Goal: Book appointment/travel/reservation

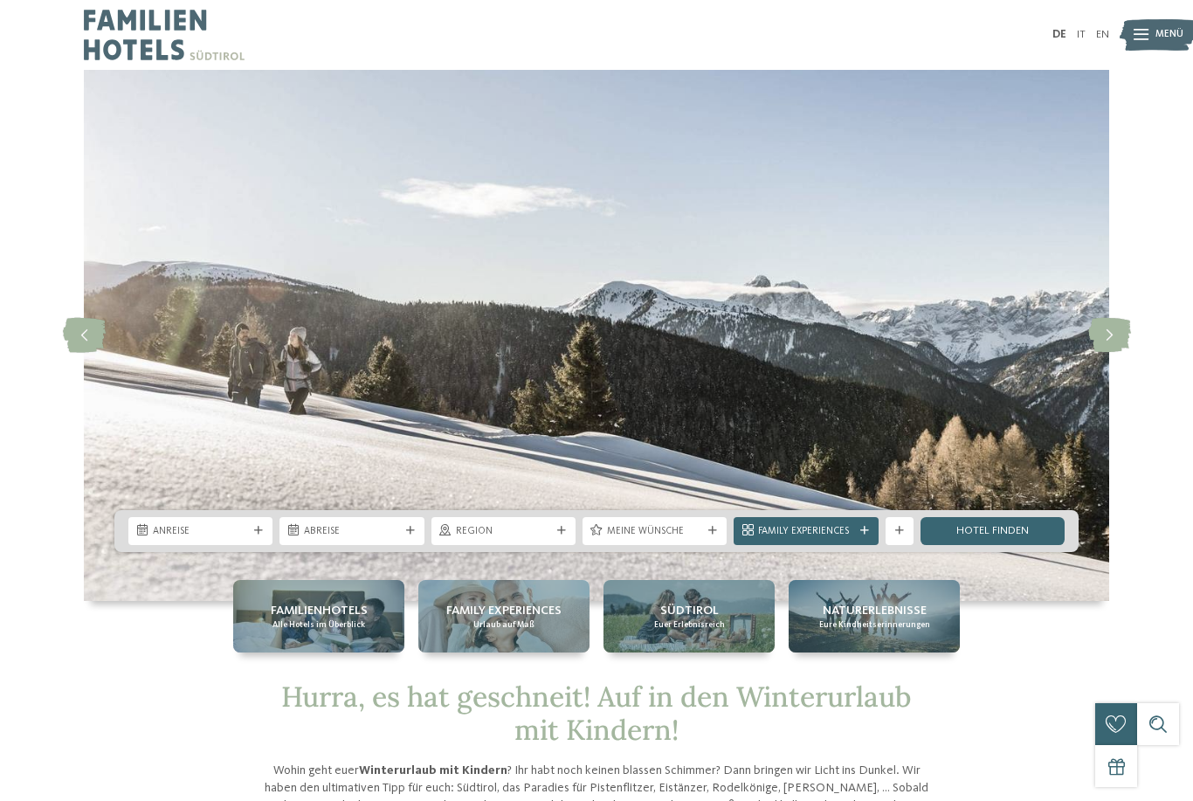
click at [250, 545] on div "Anreise" at bounding box center [200, 531] width 144 height 28
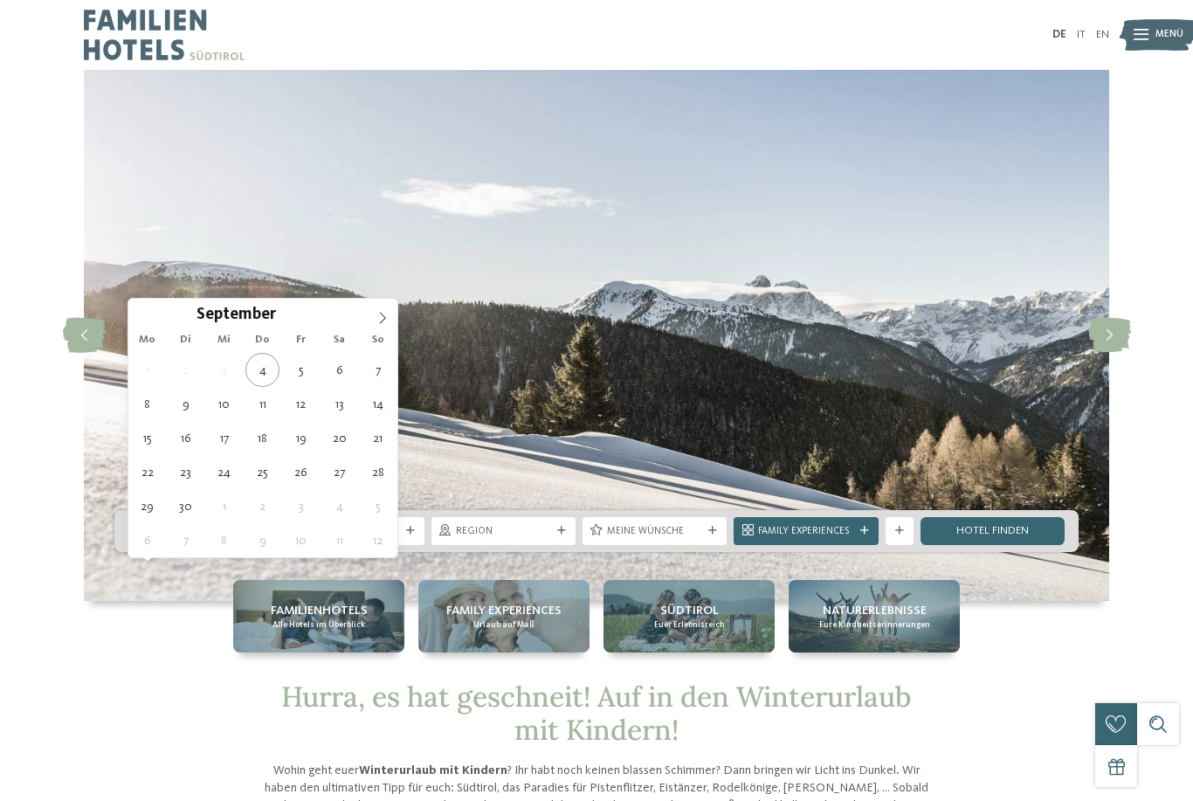
click at [377, 326] on span at bounding box center [383, 314] width 30 height 30
click at [370, 326] on span at bounding box center [383, 314] width 30 height 30
click at [373, 318] on span at bounding box center [383, 314] width 30 height 30
click at [370, 321] on span at bounding box center [383, 314] width 30 height 30
type input "****"
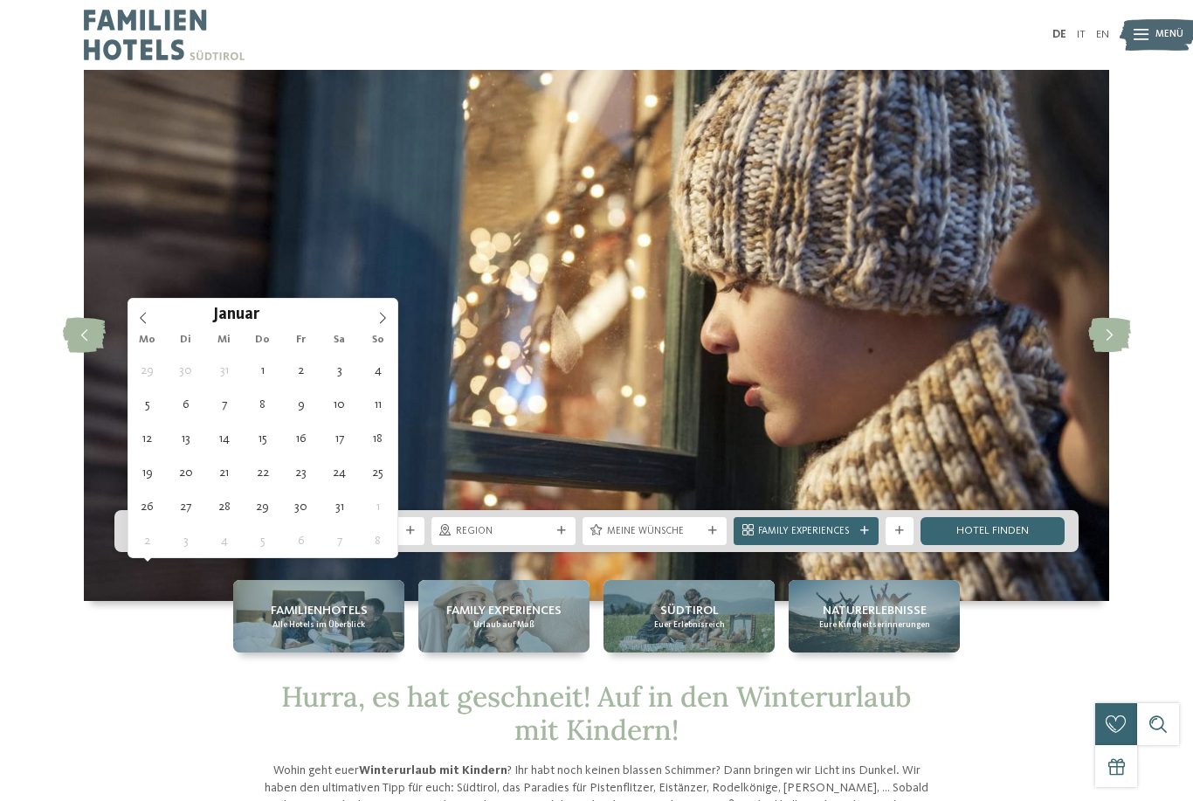
type div "02.01.2026"
type input "****"
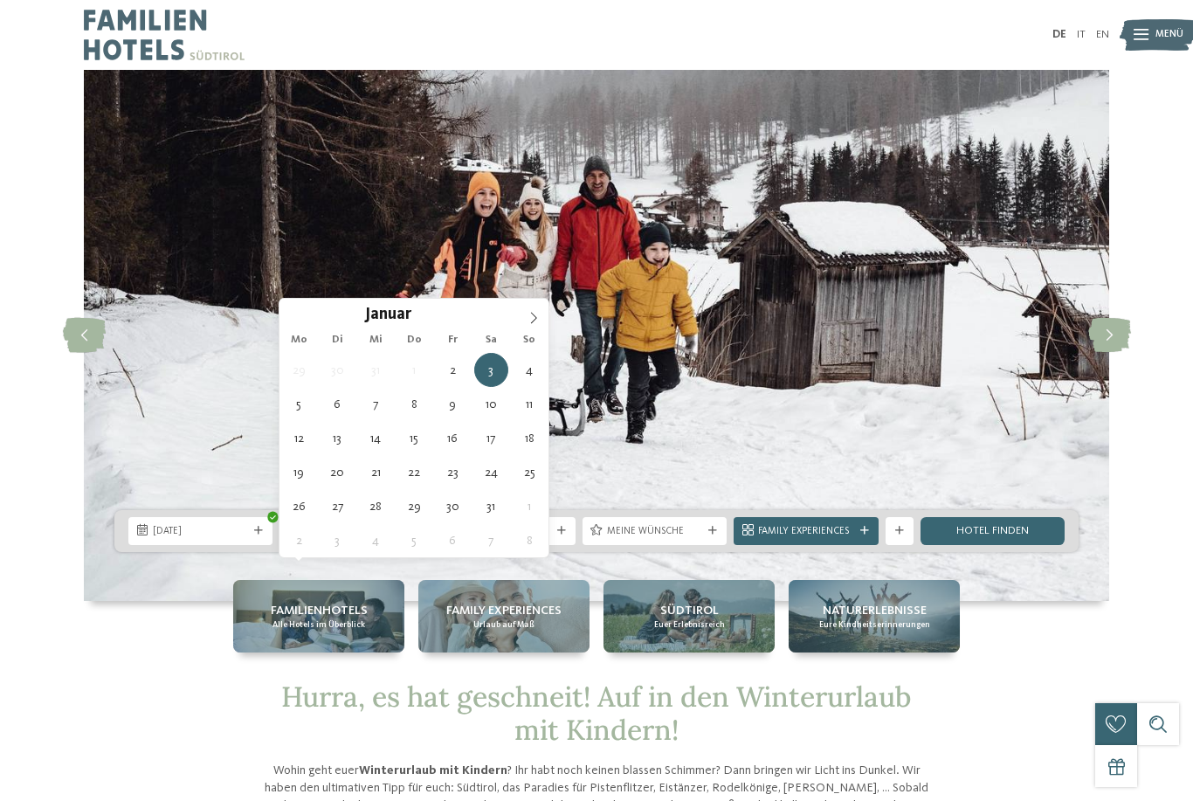
type div "07.01.2026"
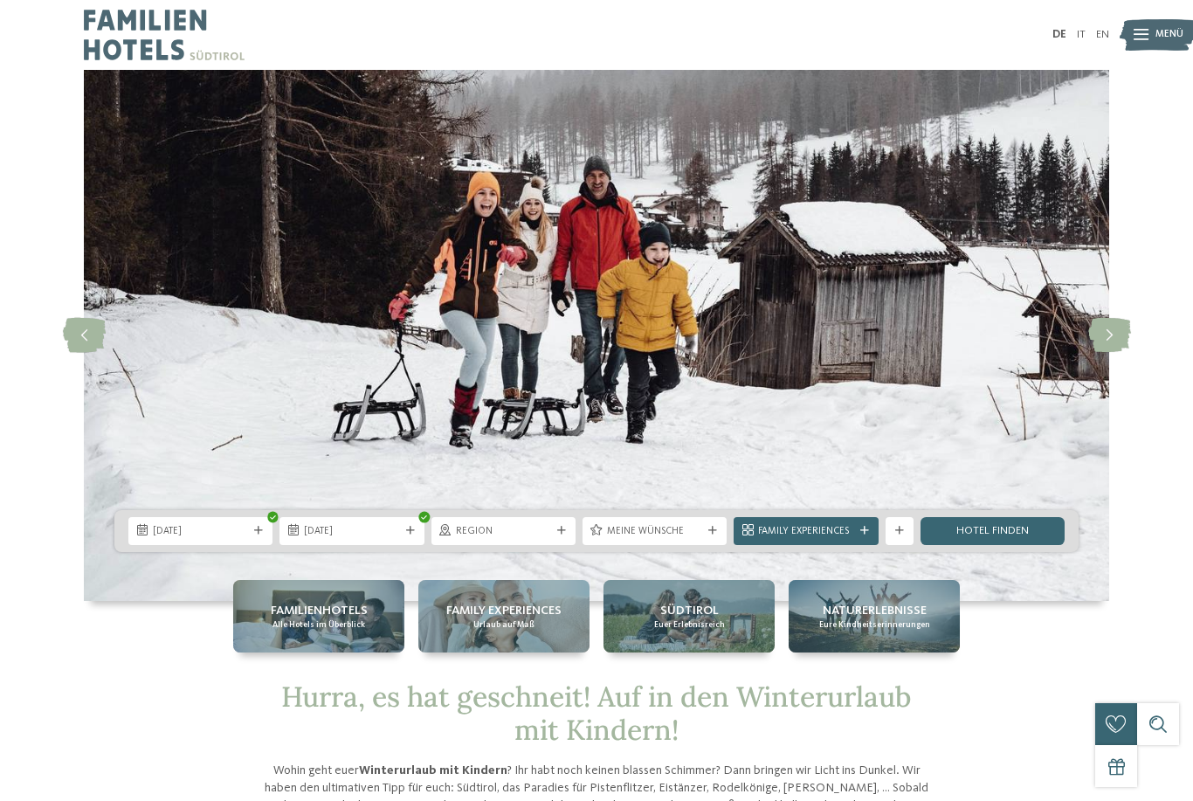
click at [557, 535] on icon at bounding box center [561, 531] width 9 height 9
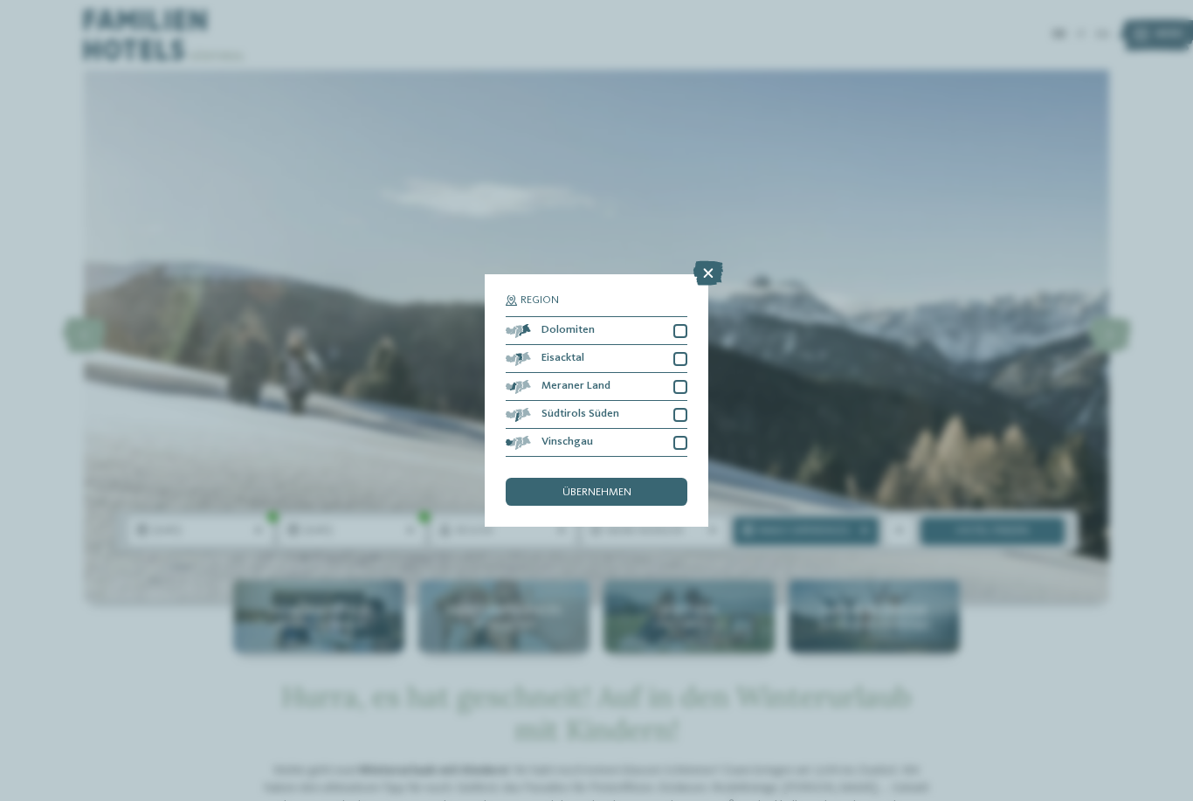
click at [636, 478] on div "übernehmen" at bounding box center [597, 492] width 182 height 28
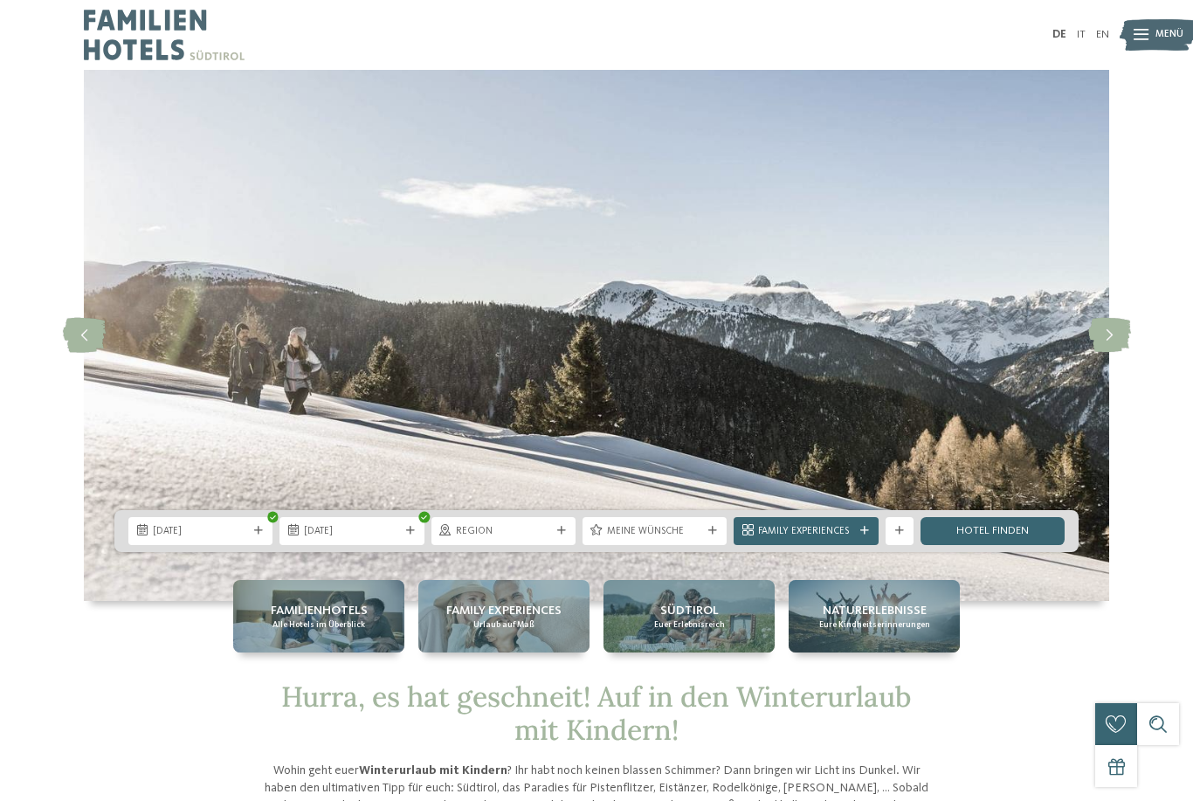
click at [546, 539] on span "Region" at bounding box center [503, 532] width 95 height 14
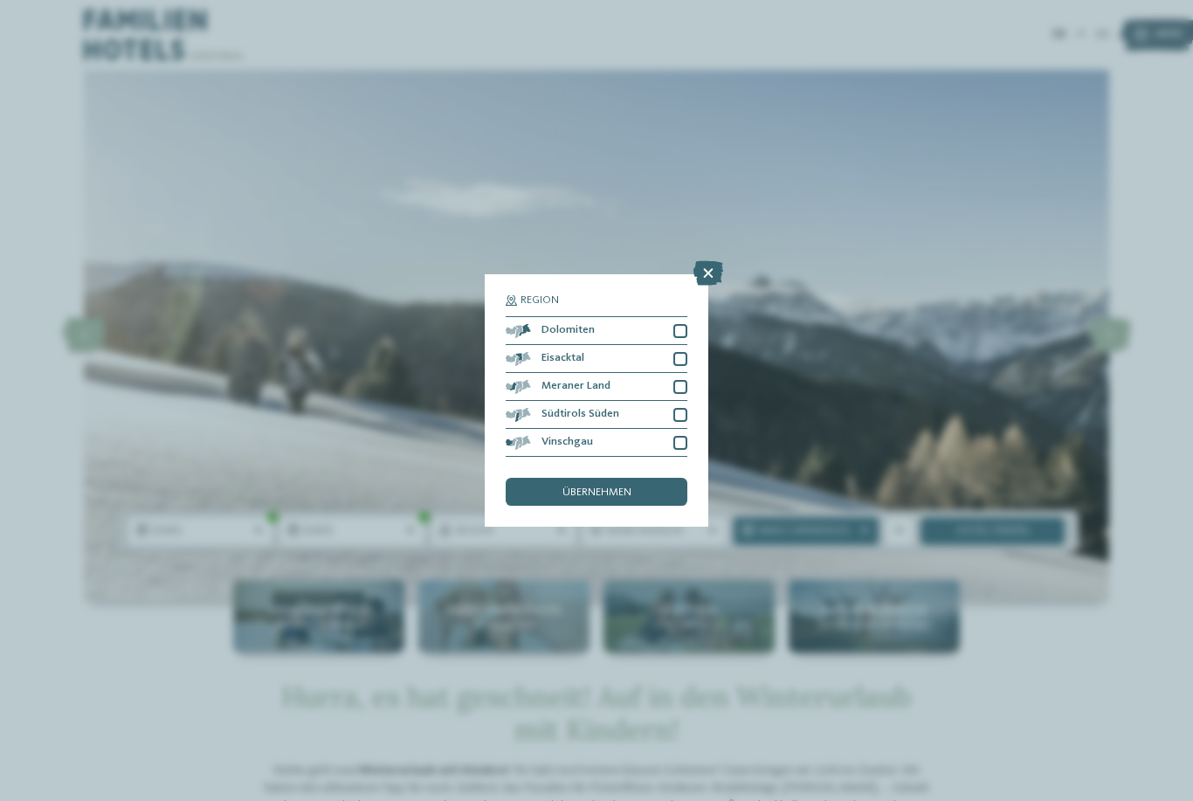
click at [676, 324] on div at bounding box center [680, 331] width 14 height 14
click at [684, 352] on div at bounding box center [680, 359] width 14 height 14
click at [685, 380] on div at bounding box center [680, 387] width 14 height 14
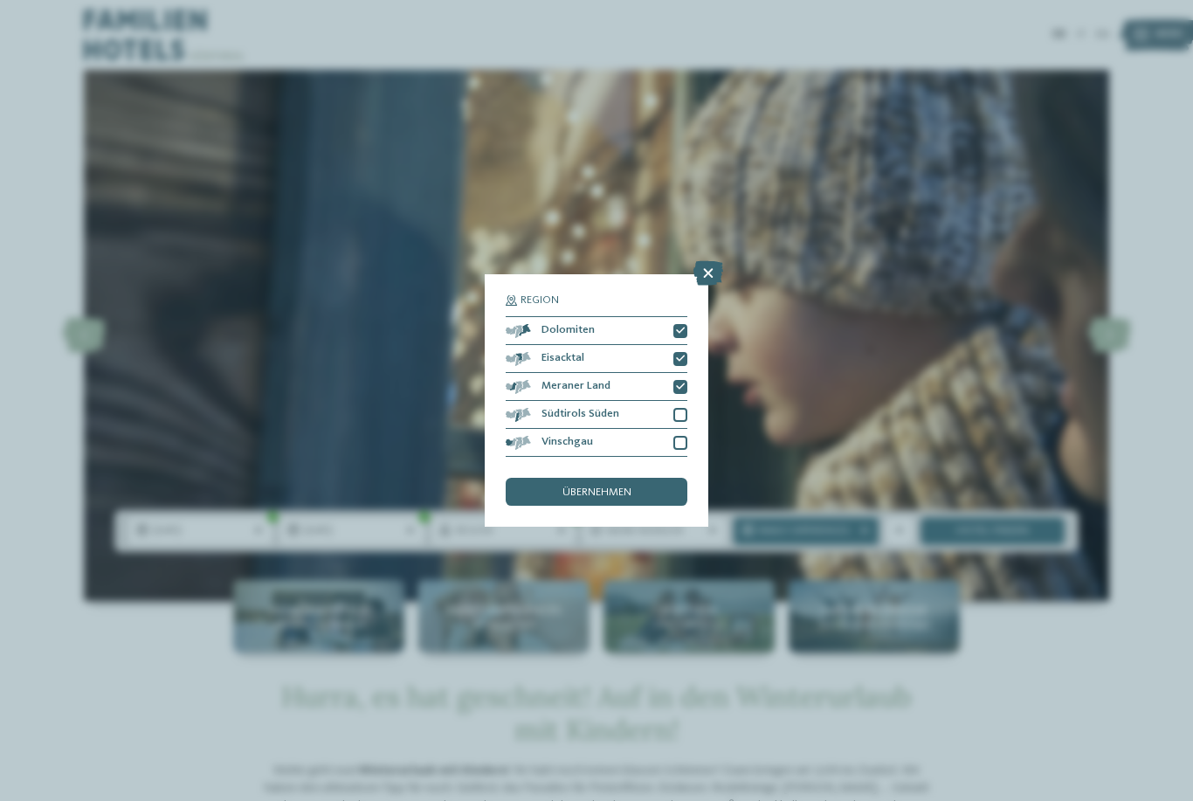
click at [686, 408] on div at bounding box center [680, 415] width 14 height 14
click at [681, 436] on div at bounding box center [680, 443] width 14 height 14
click at [631, 487] on span "übernehmen" at bounding box center [596, 492] width 69 height 11
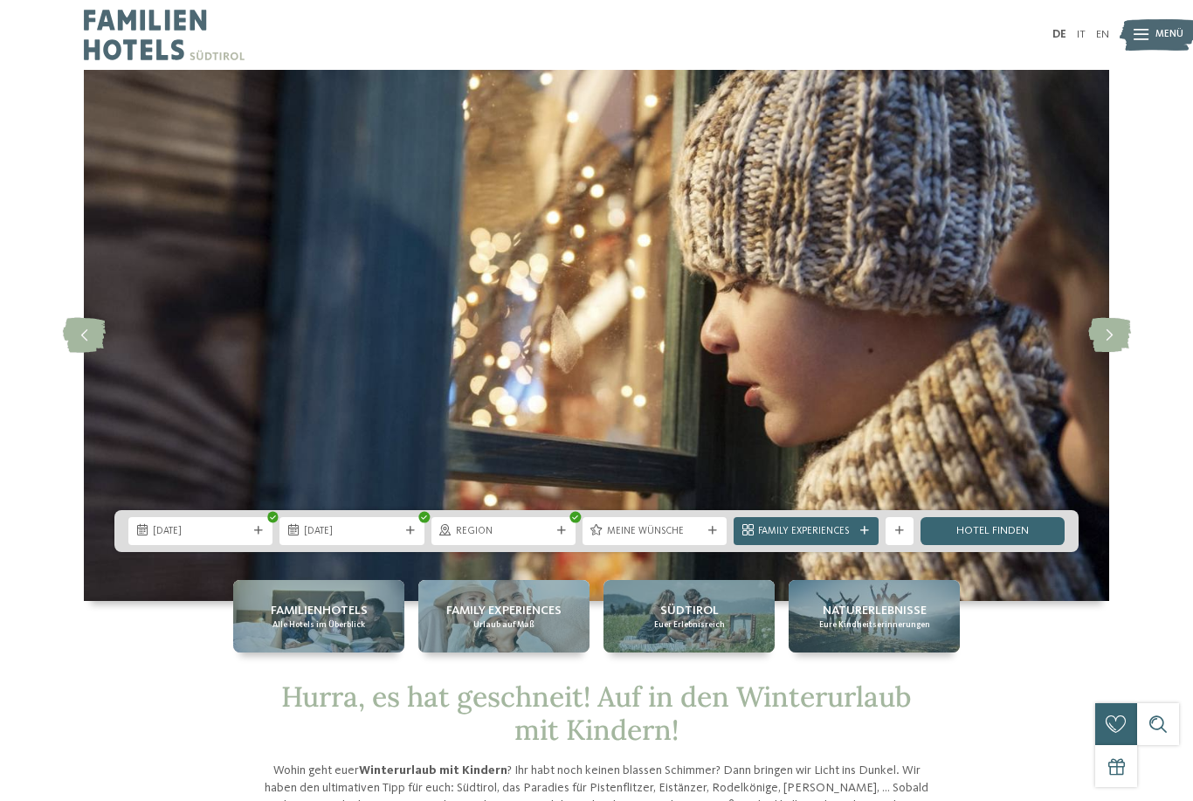
click at [702, 539] on span "Meine Wünsche" at bounding box center [654, 532] width 95 height 14
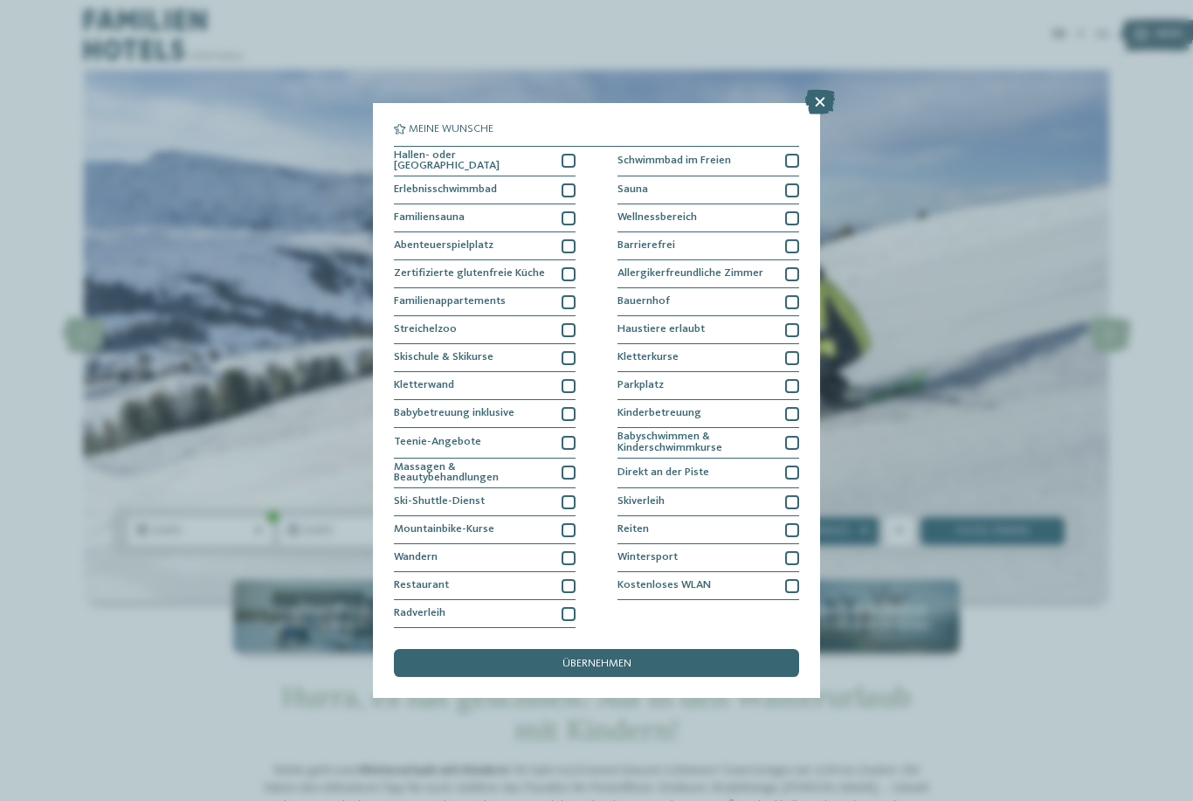
click at [571, 239] on div at bounding box center [568, 246] width 14 height 14
click at [565, 242] on icon at bounding box center [568, 246] width 9 height 9
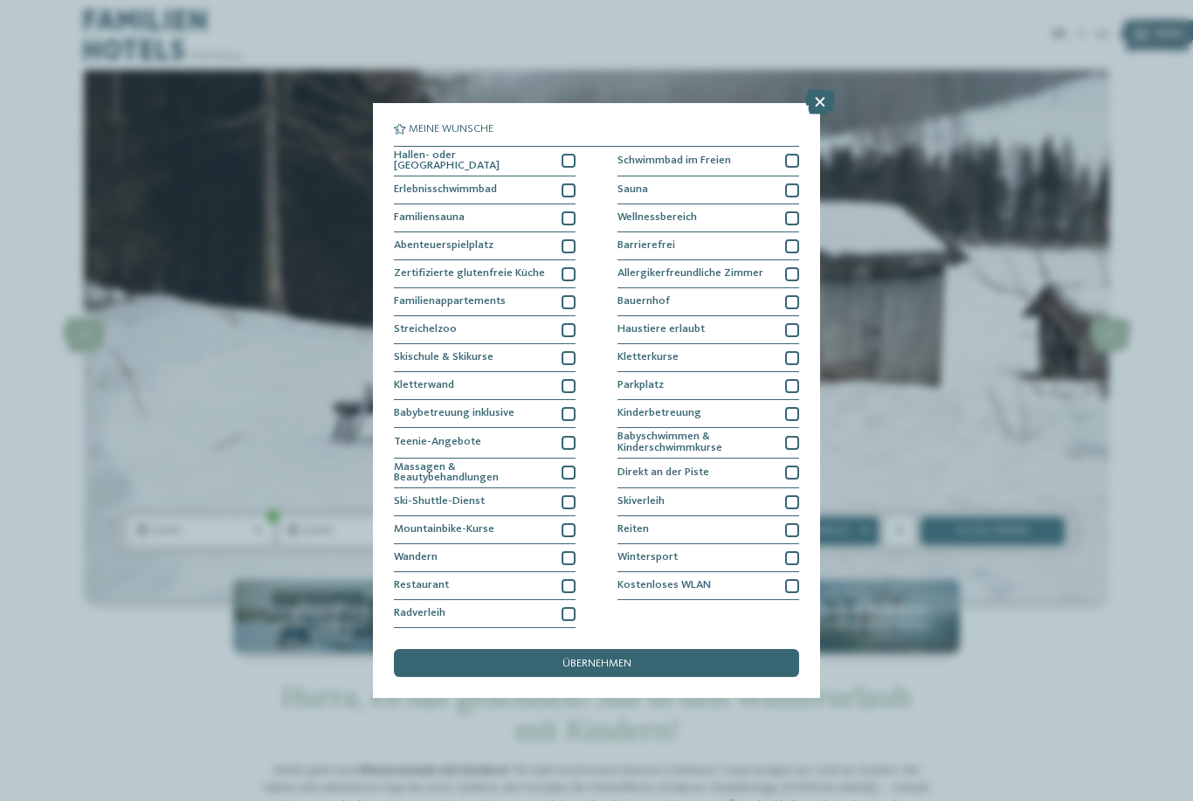
click at [557, 288] on div "Familienappartements" at bounding box center [485, 302] width 182 height 28
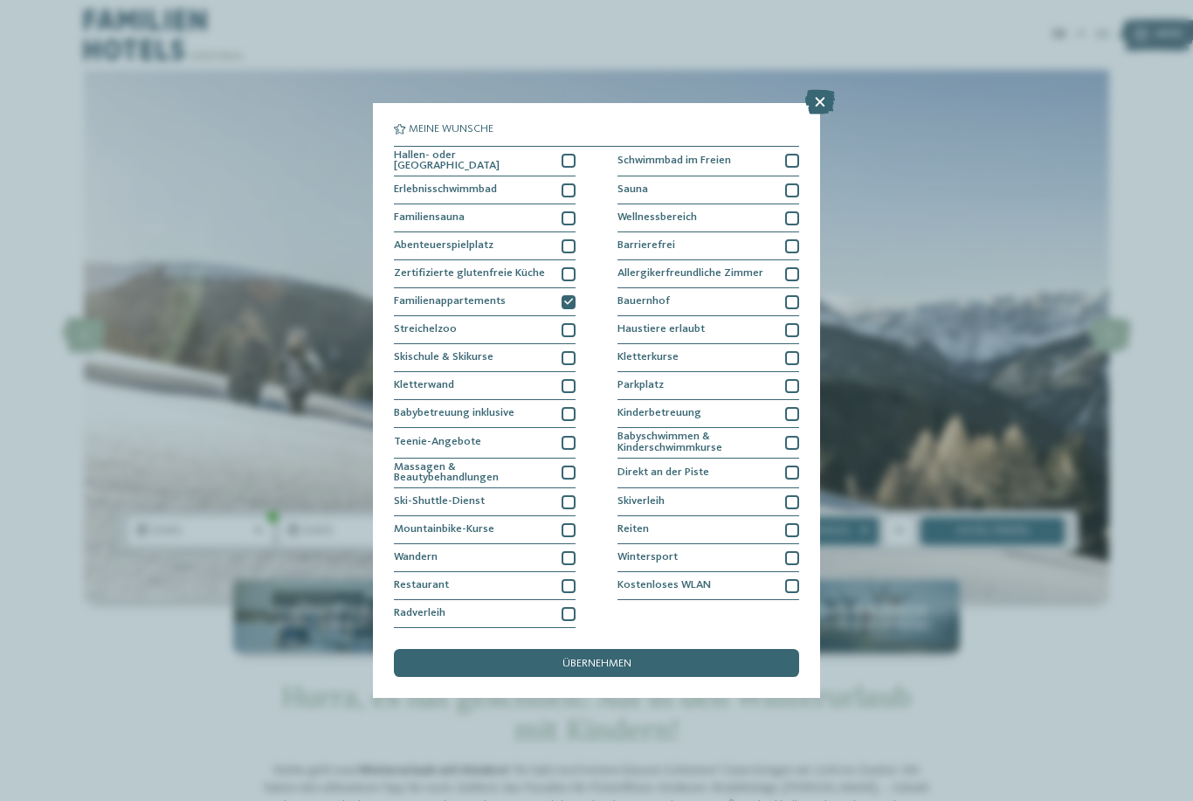
click at [568, 154] on div at bounding box center [568, 161] width 14 height 14
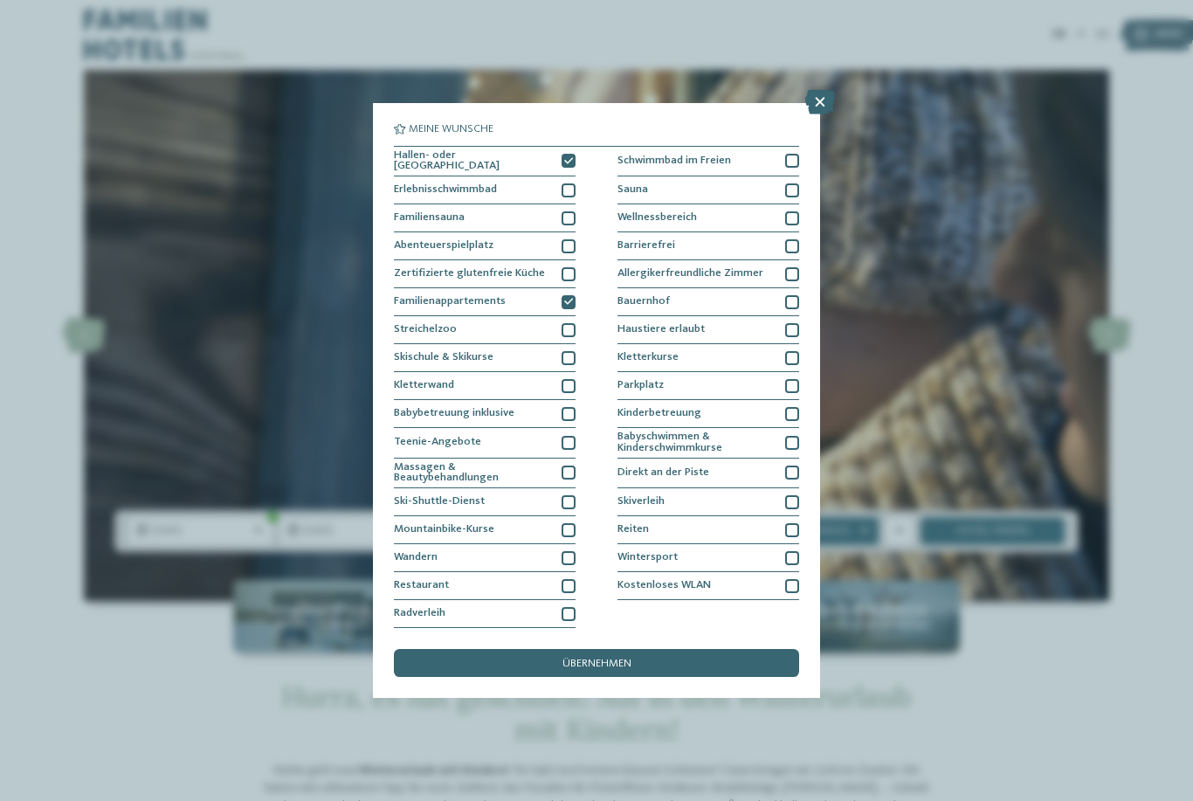
click at [794, 154] on div at bounding box center [792, 161] width 14 height 14
click at [796, 176] on div "Sauna" at bounding box center [708, 190] width 182 height 28
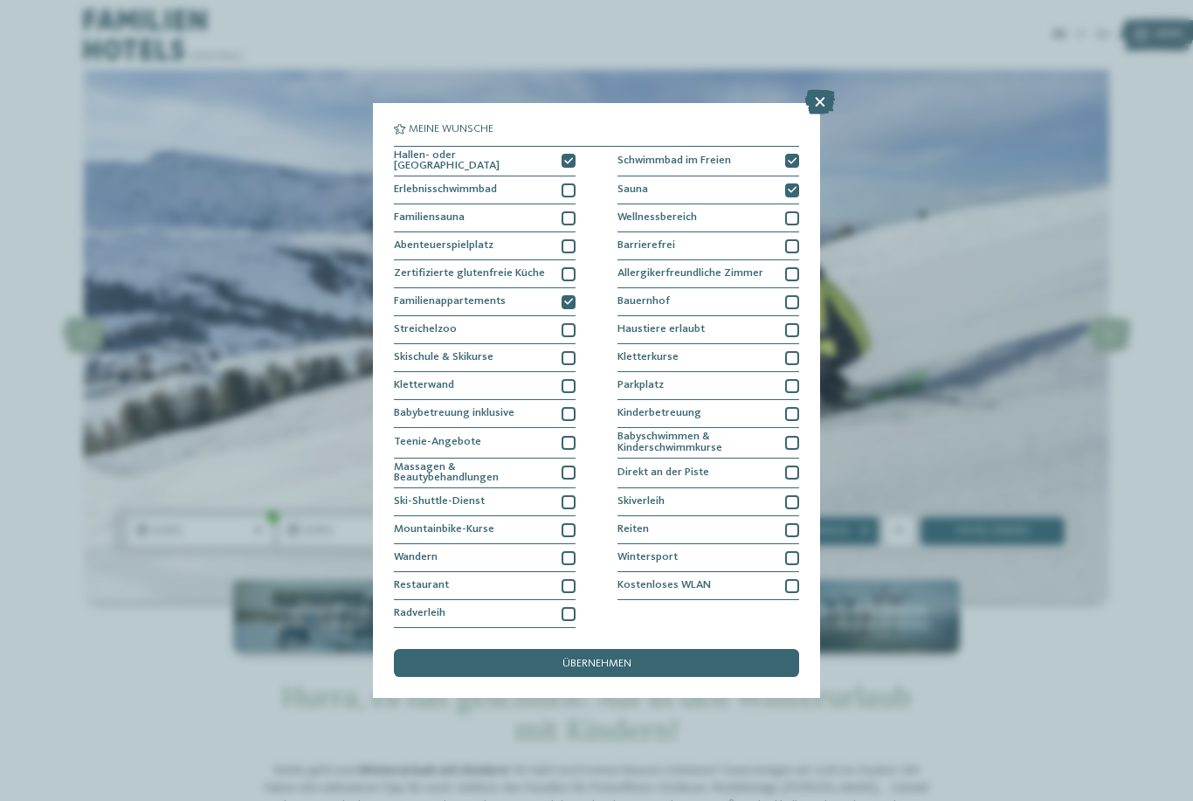
click at [792, 288] on div "Bauernhof" at bounding box center [708, 302] width 182 height 28
click at [795, 379] on div at bounding box center [792, 386] width 14 height 14
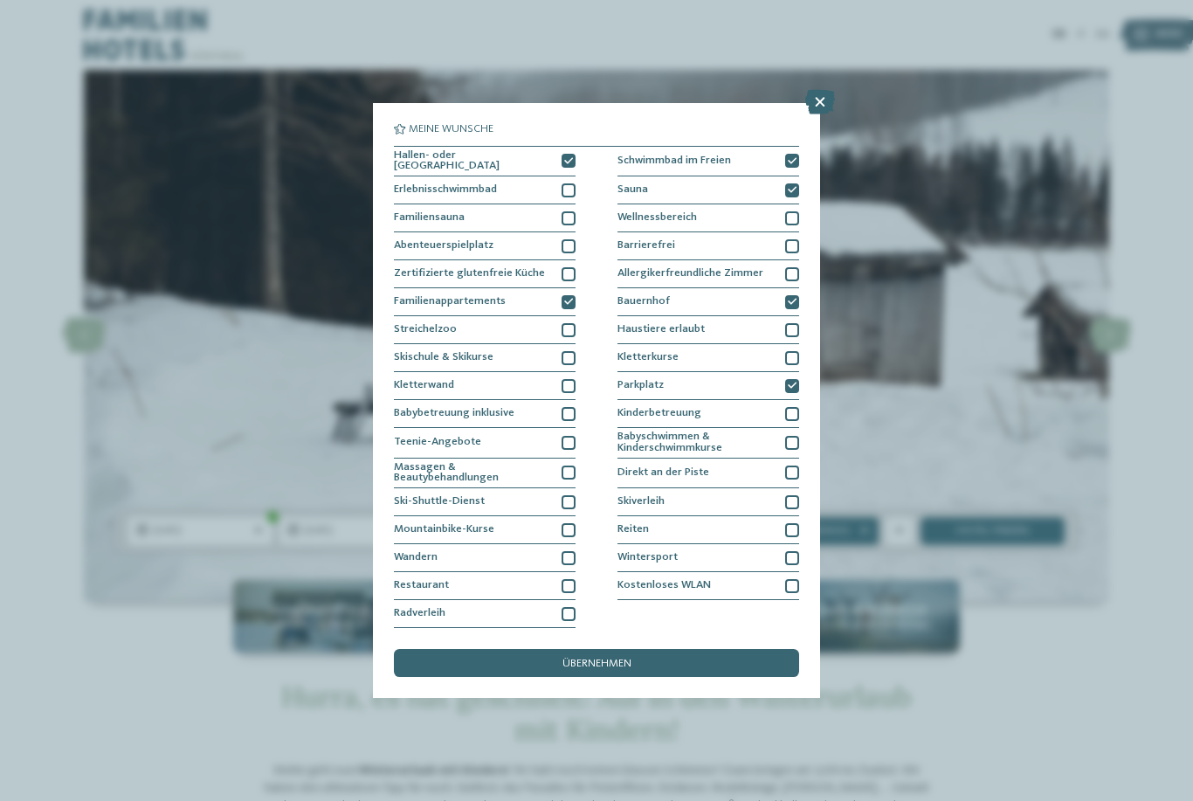
scroll to position [27, 0]
click at [786, 436] on div at bounding box center [792, 443] width 14 height 14
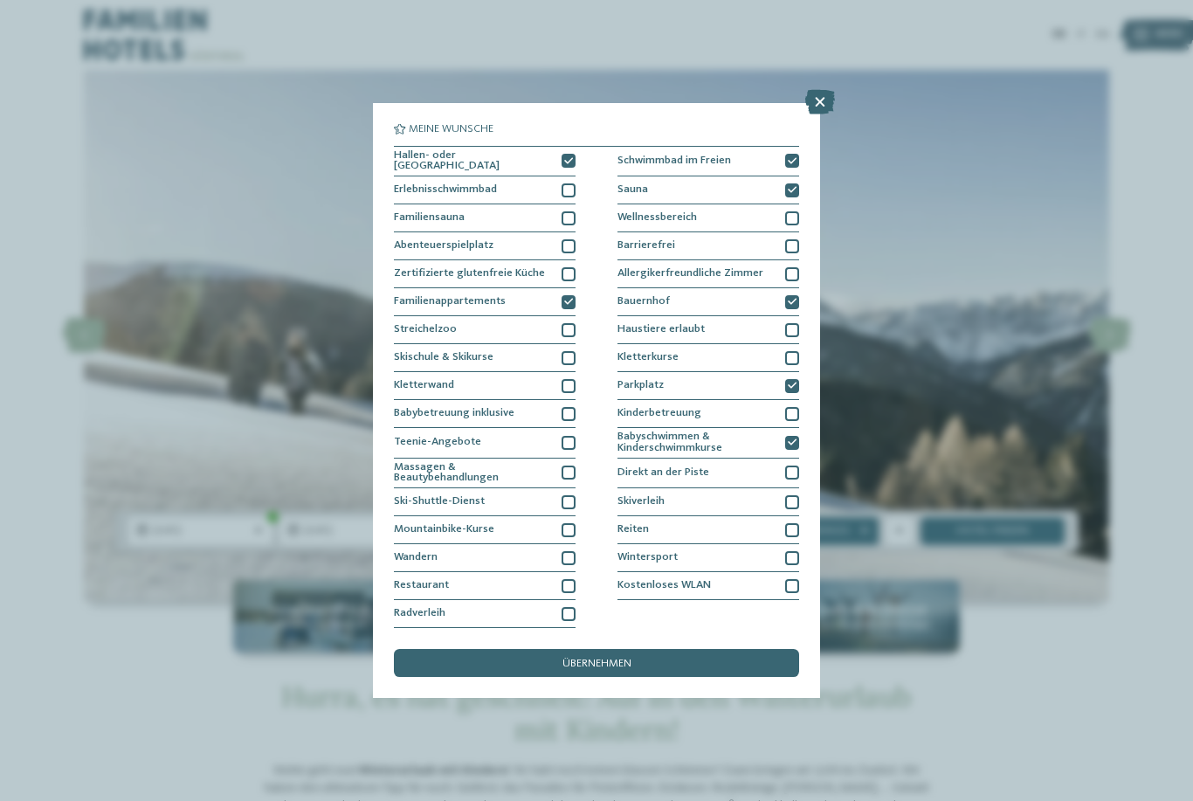
scroll to position [68, 0]
click at [621, 658] on span "übernehmen" at bounding box center [596, 663] width 69 height 11
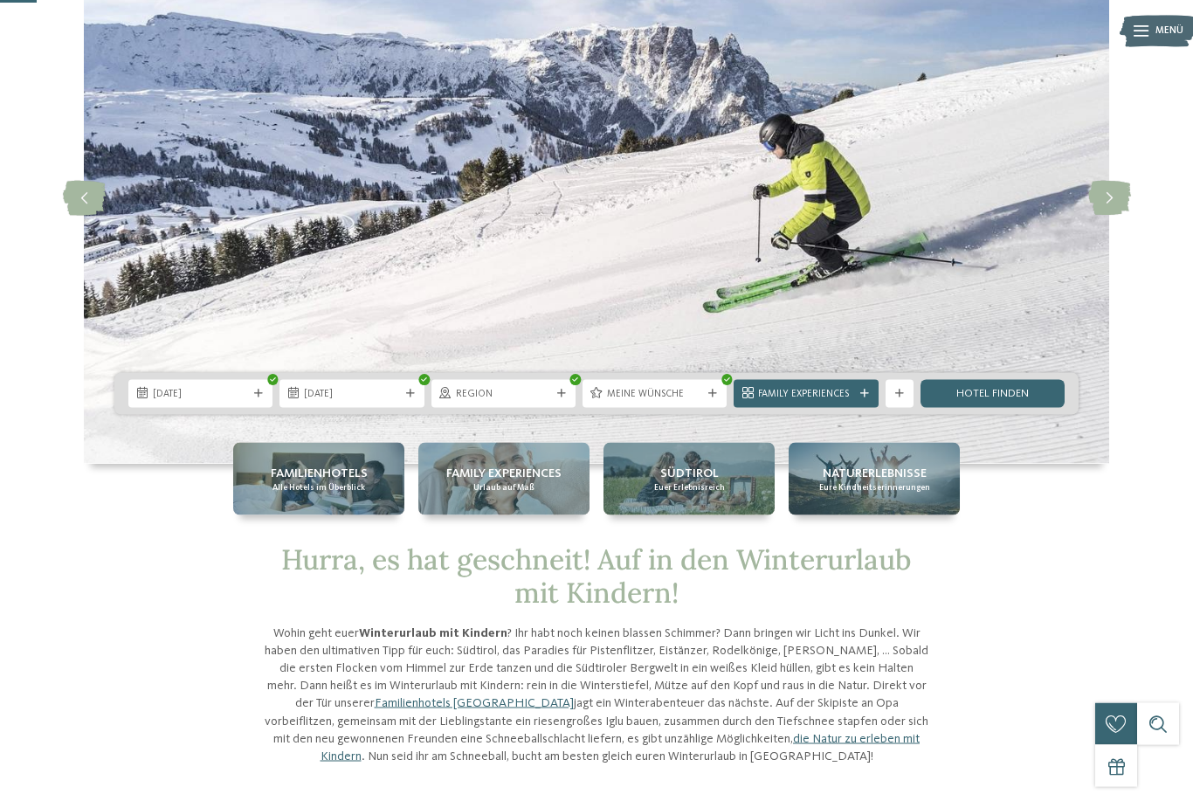
scroll to position [138, 0]
click at [1002, 407] on link "Hotel finden" at bounding box center [992, 393] width 144 height 28
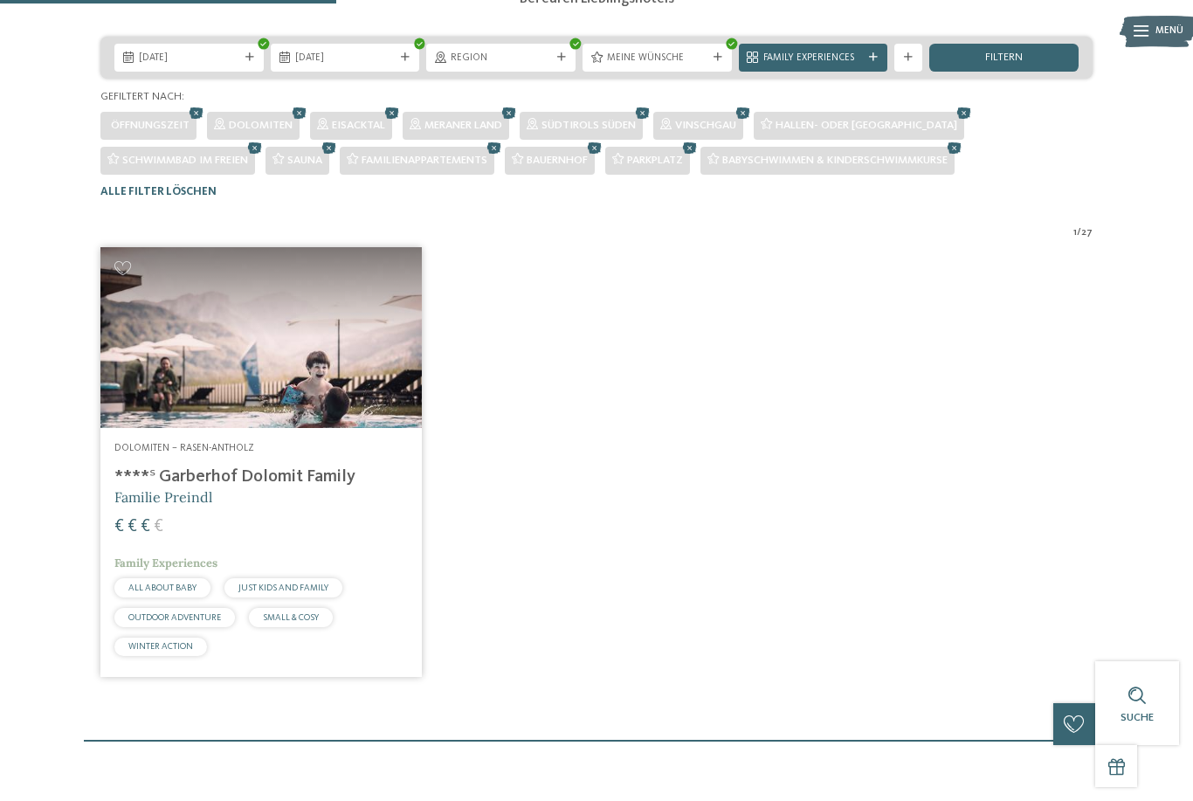
scroll to position [288, 0]
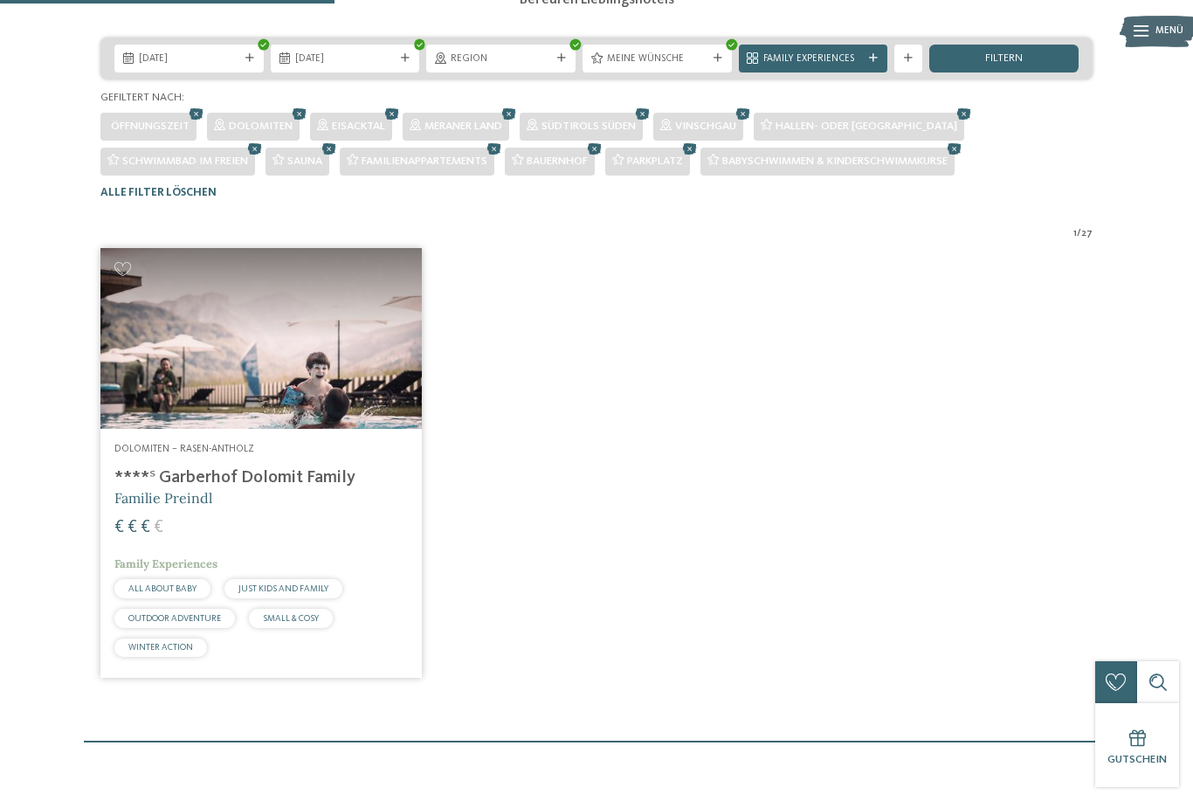
click at [327, 386] on img at bounding box center [260, 338] width 321 height 181
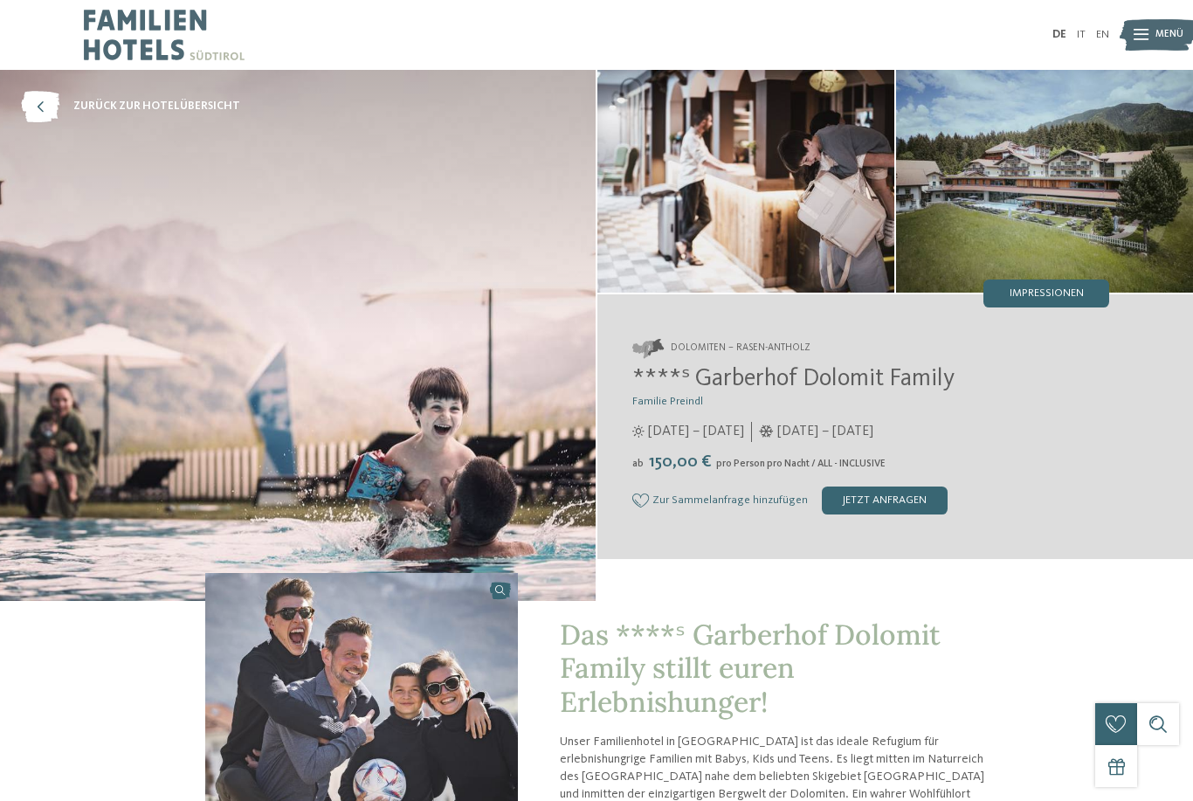
click at [1069, 196] on img at bounding box center [1044, 181] width 297 height 223
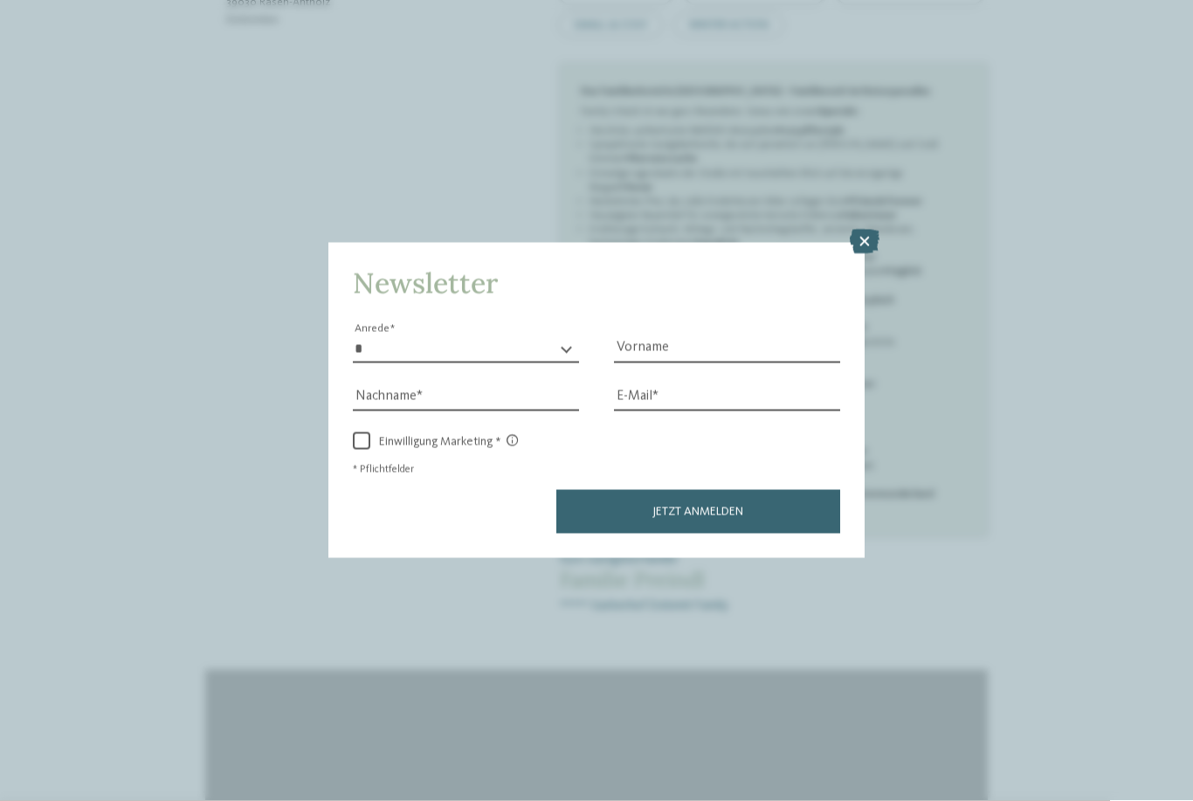
scroll to position [936, 0]
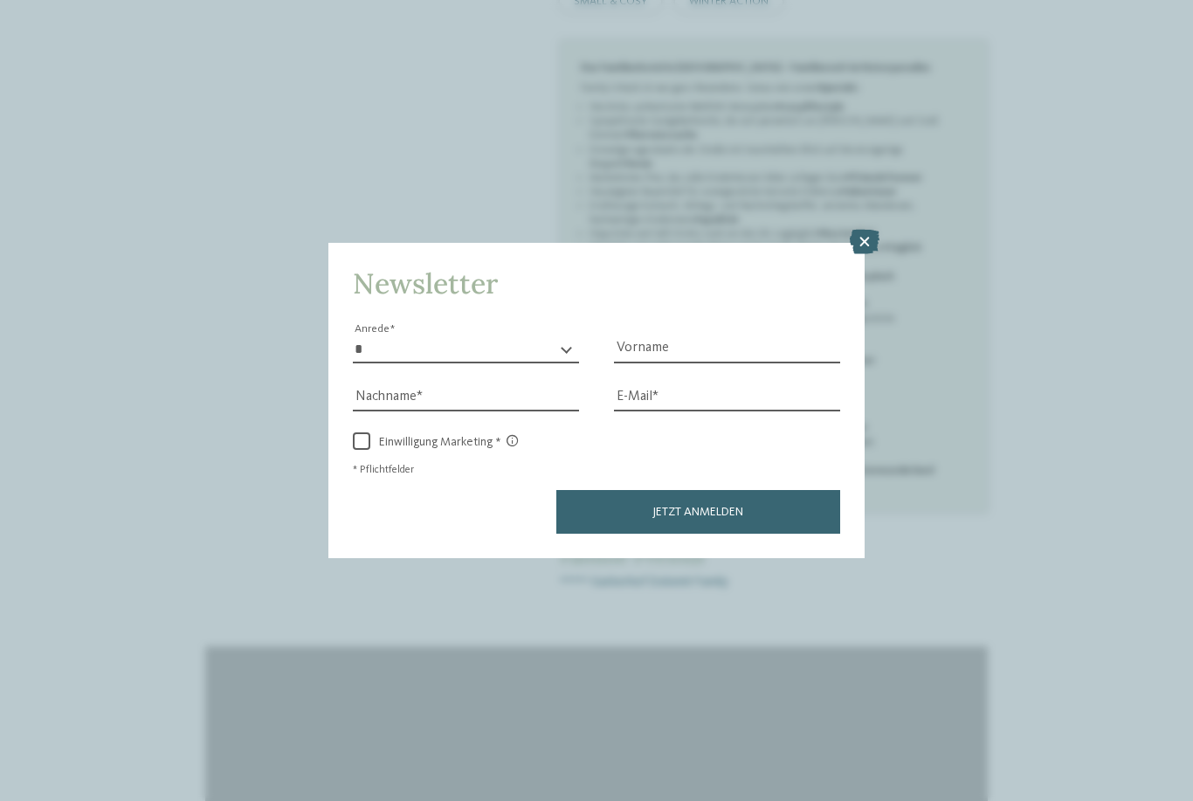
click at [864, 230] on icon at bounding box center [865, 242] width 30 height 24
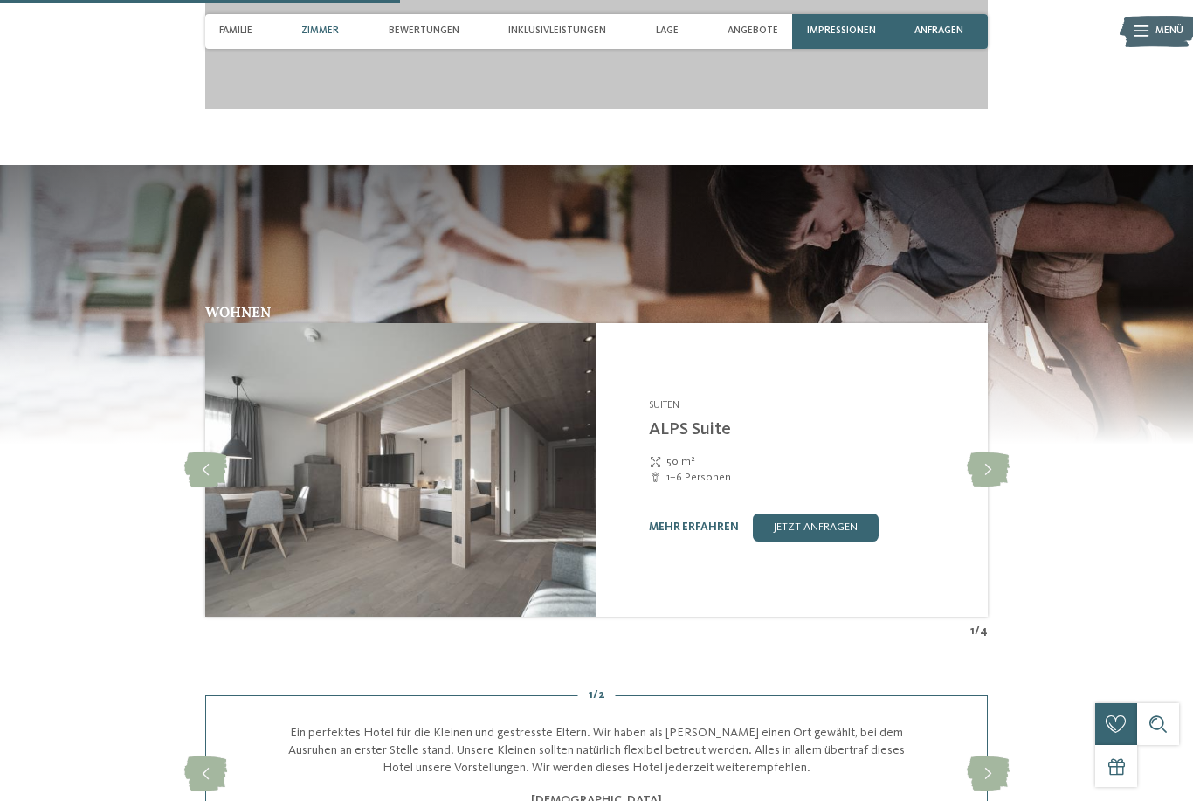
scroll to position [1919, 0]
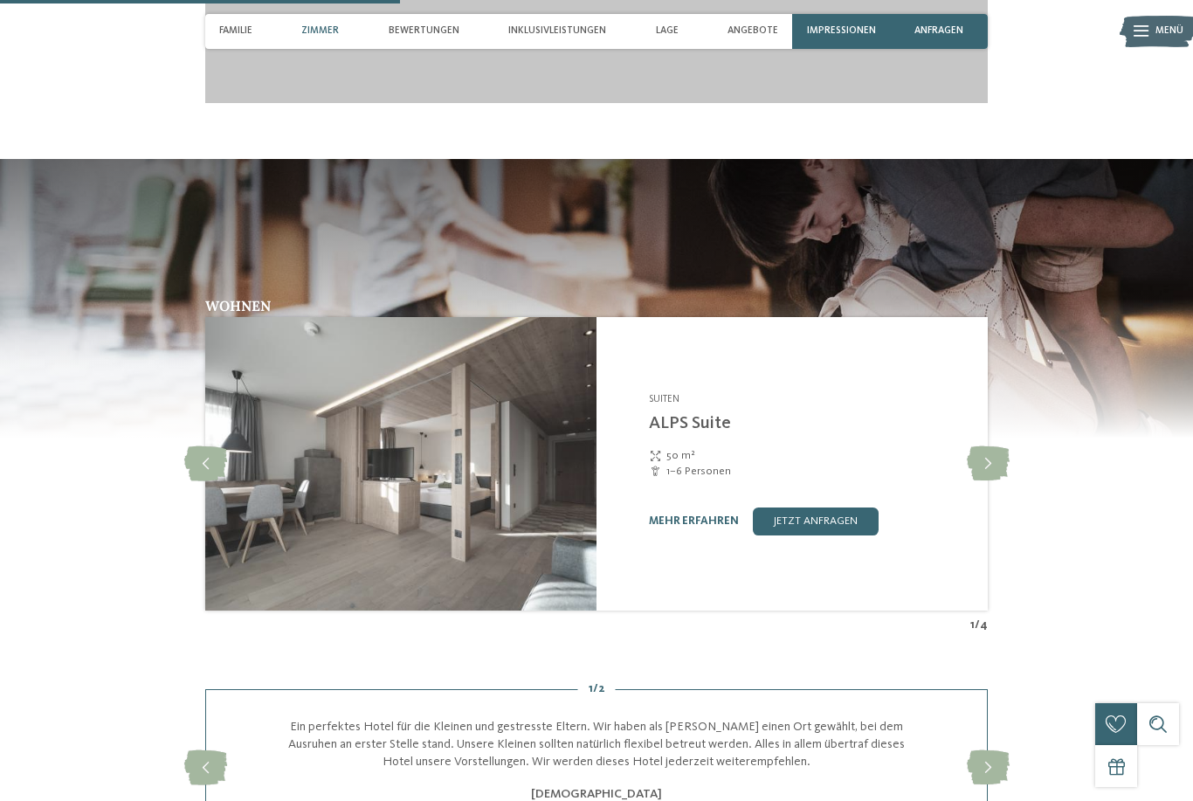
click at [513, 523] on img at bounding box center [400, 463] width 391 height 293
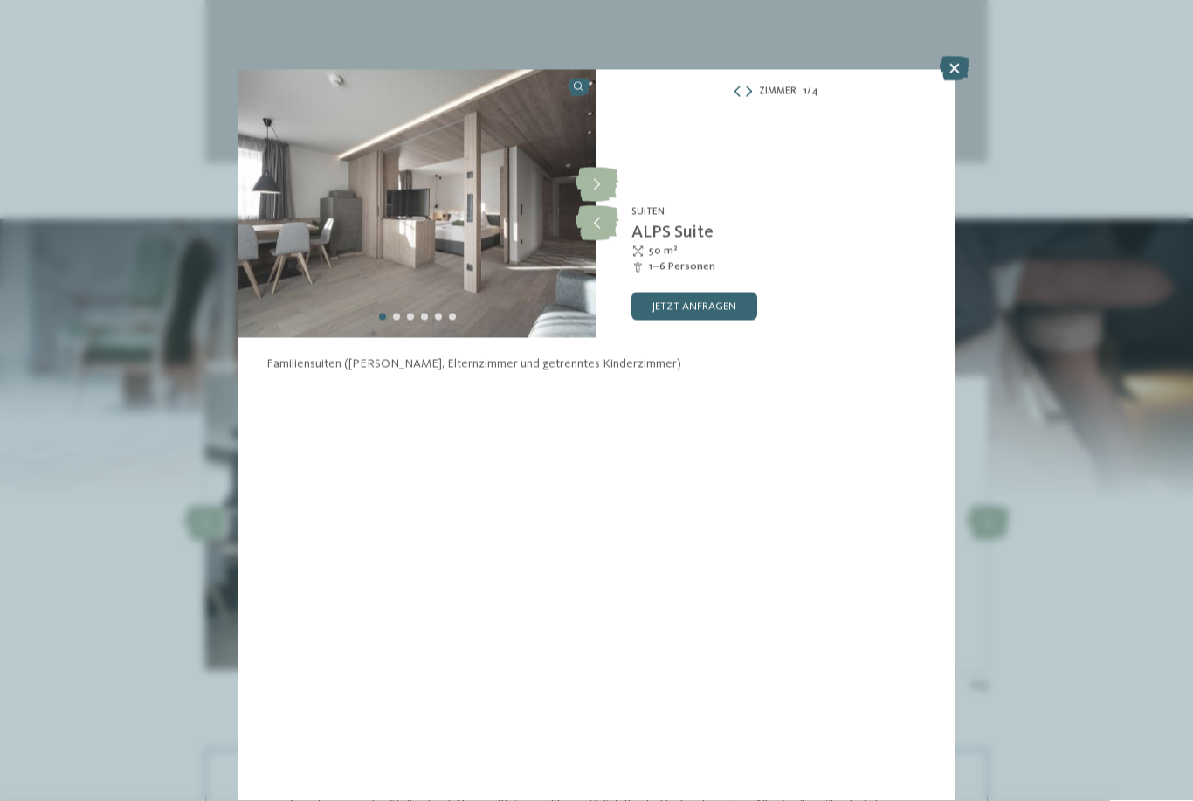
click at [482, 238] on img at bounding box center [417, 204] width 358 height 268
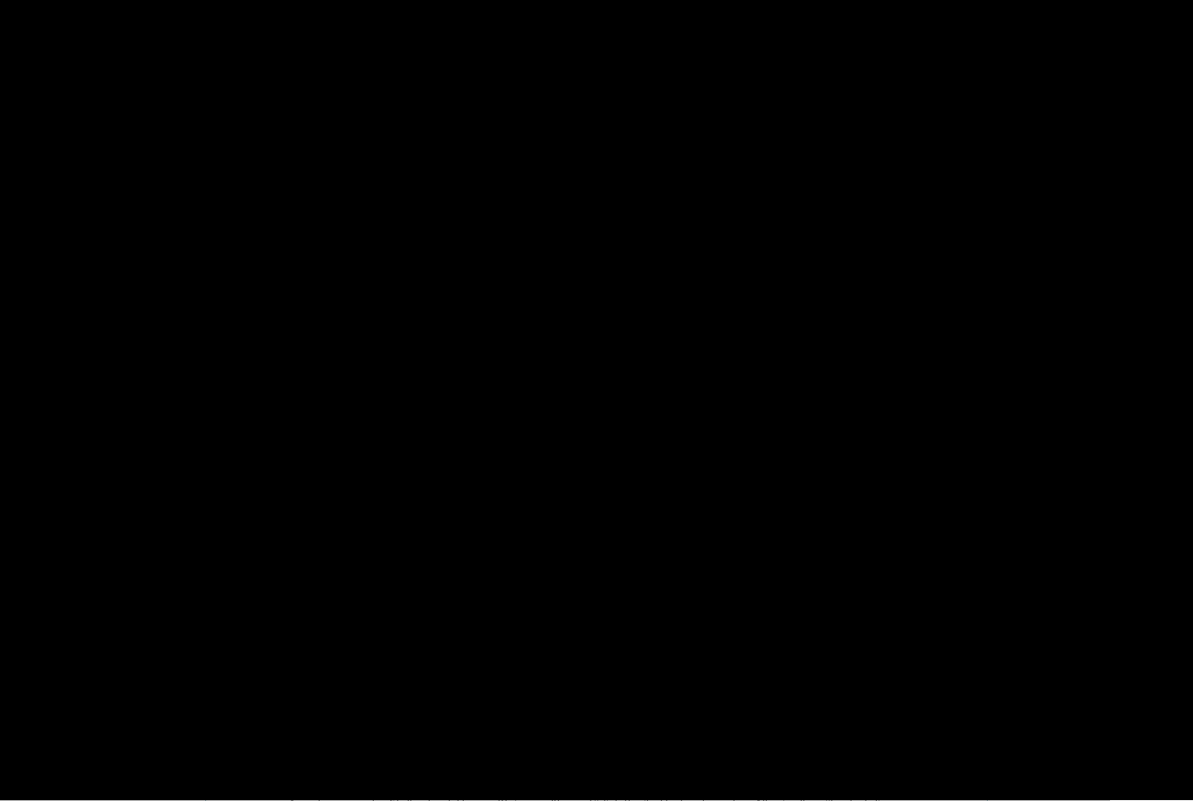
scroll to position [1860, 0]
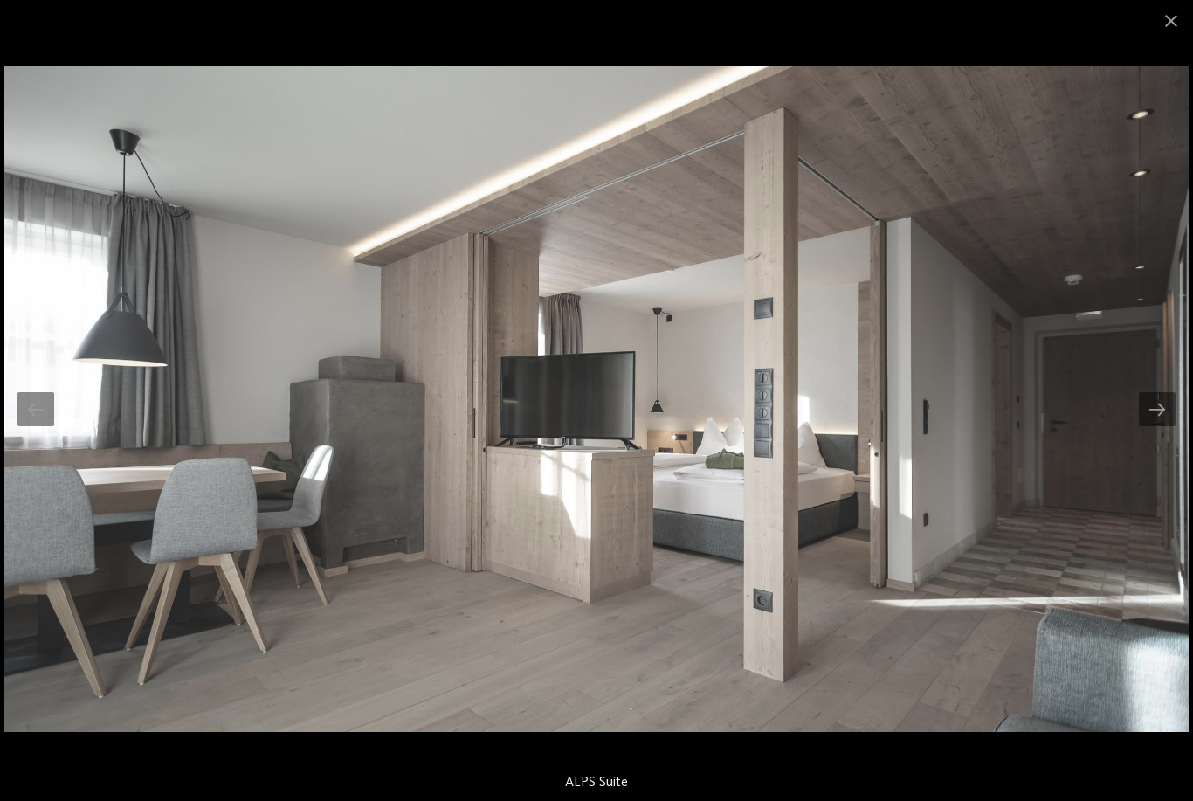
click at [1171, 426] on div at bounding box center [1157, 409] width 37 height 34
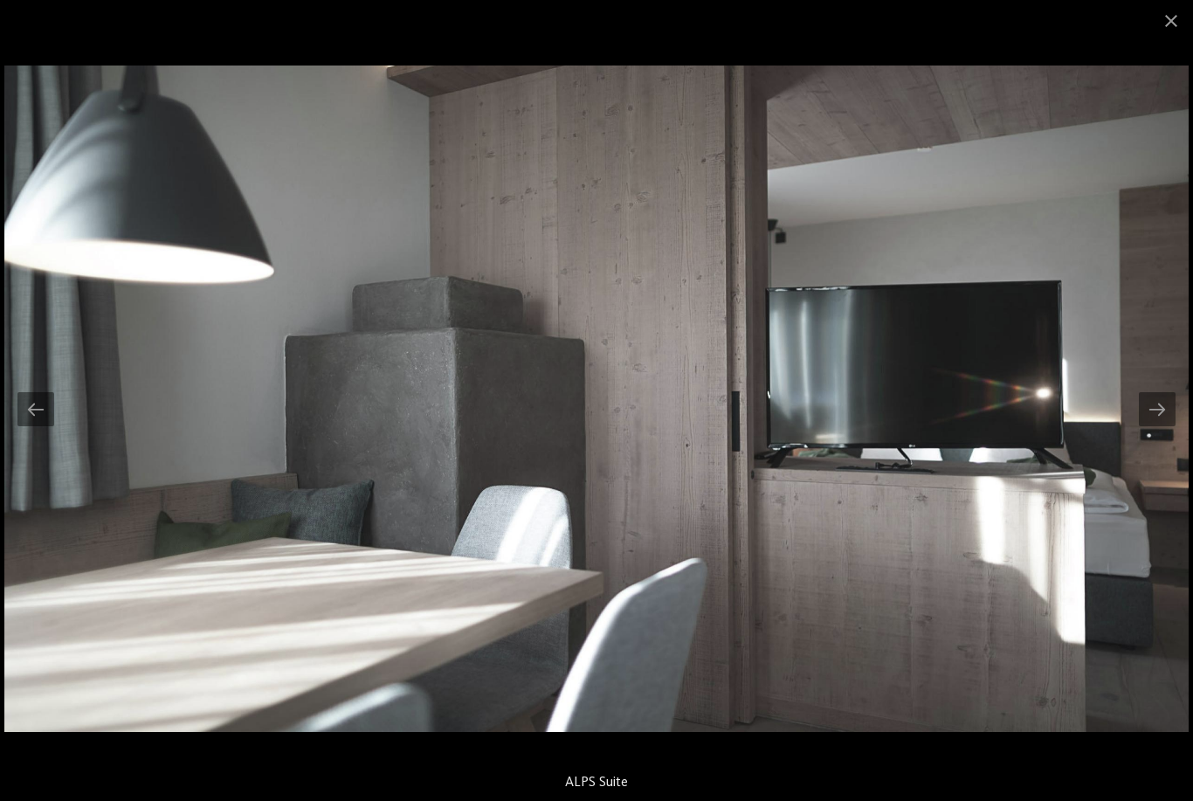
click at [1158, 426] on div at bounding box center [1157, 409] width 37 height 34
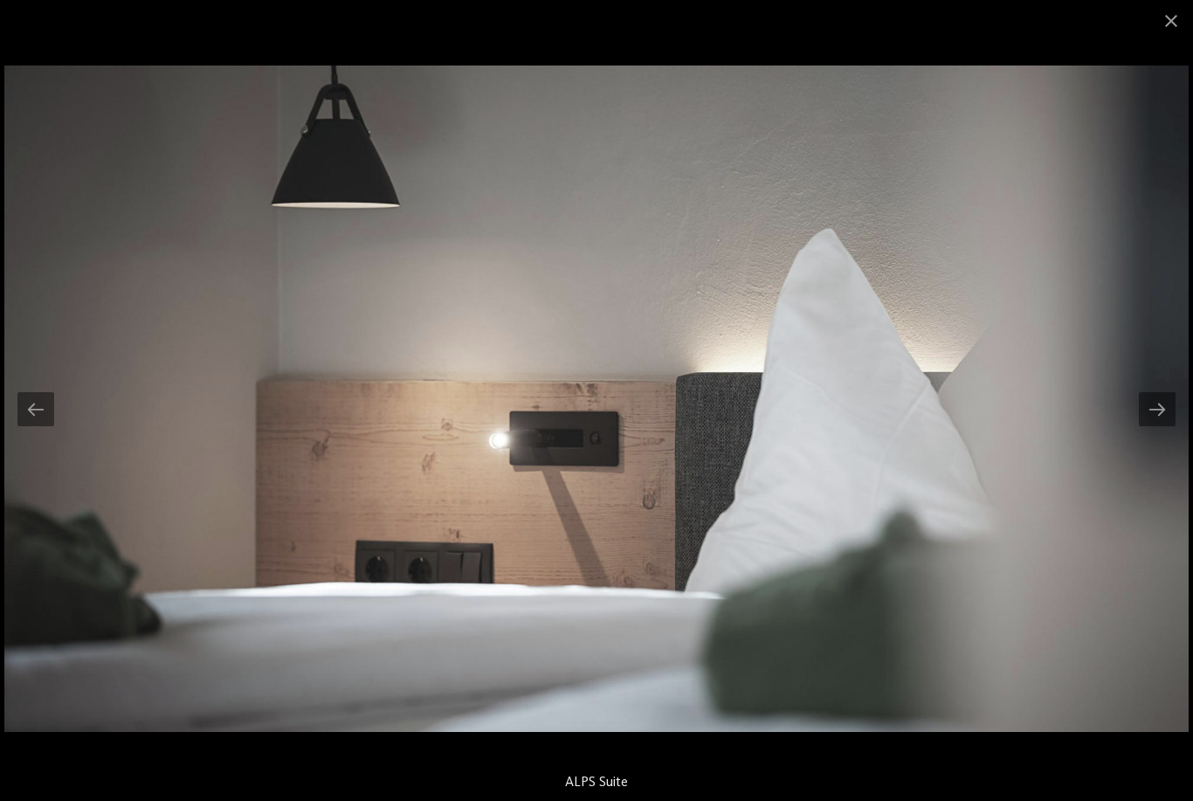
click at [1155, 426] on div at bounding box center [1157, 409] width 37 height 34
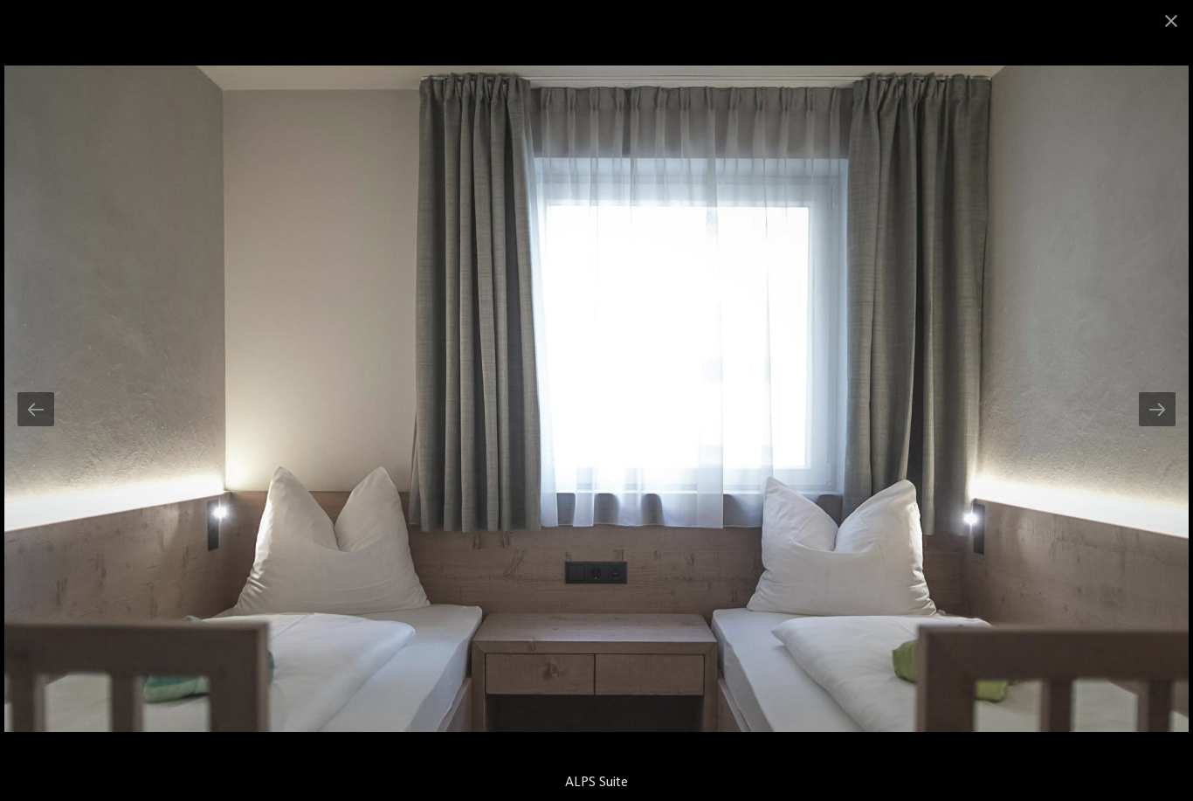
click at [1155, 426] on div at bounding box center [1157, 409] width 37 height 34
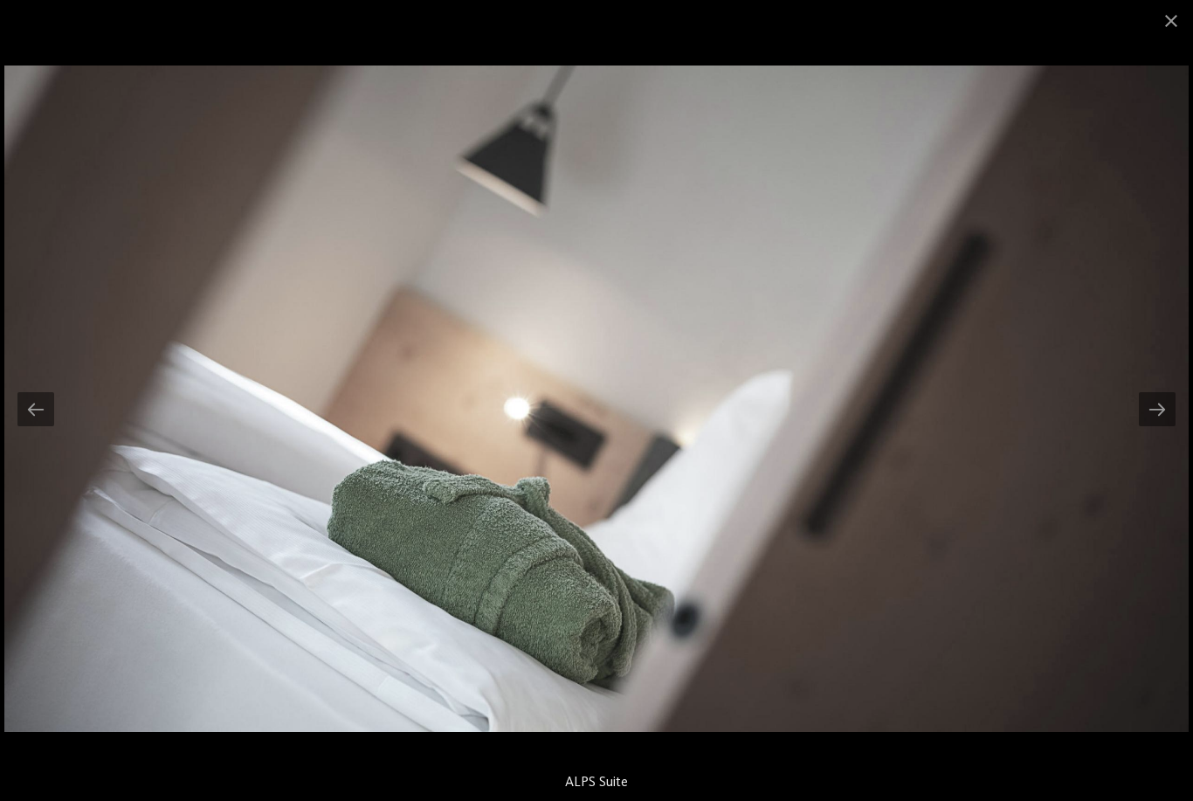
click at [1161, 426] on div at bounding box center [1157, 409] width 37 height 34
click at [1172, 10] on span at bounding box center [1171, 20] width 44 height 41
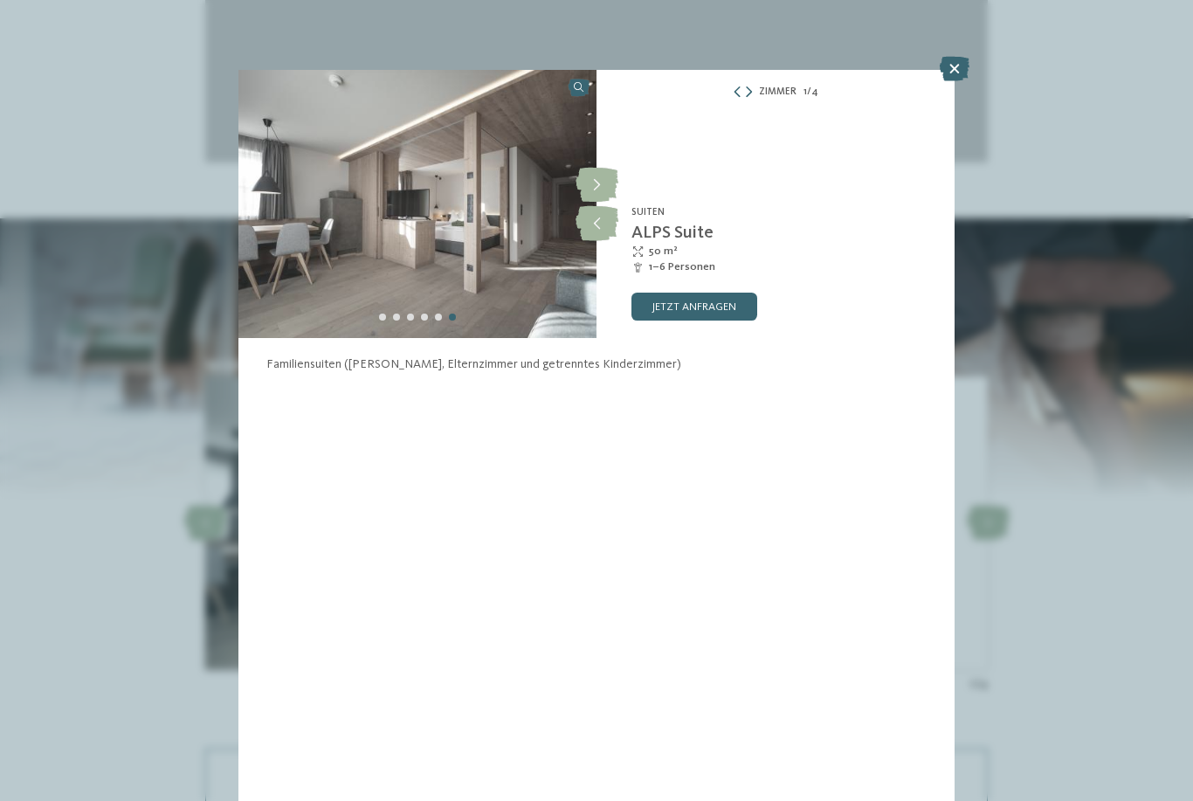
click at [955, 62] on icon at bounding box center [955, 69] width 30 height 24
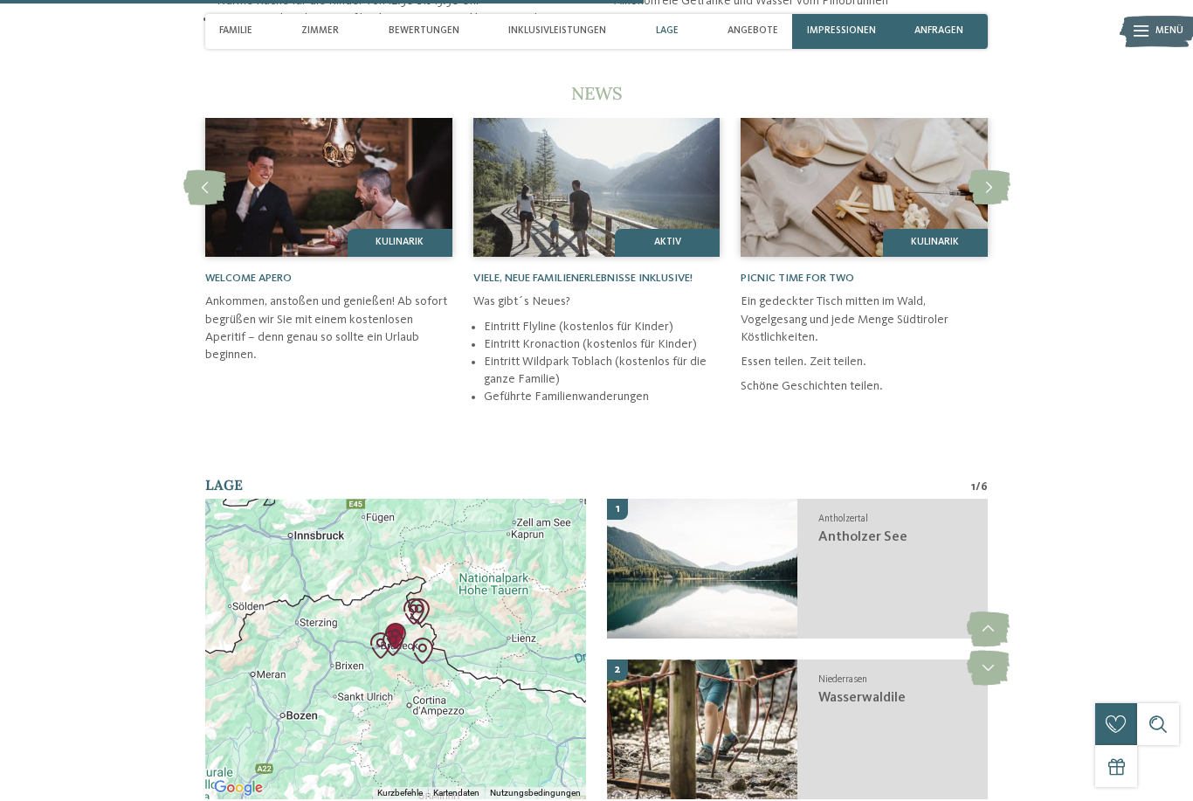
scroll to position [3088, 0]
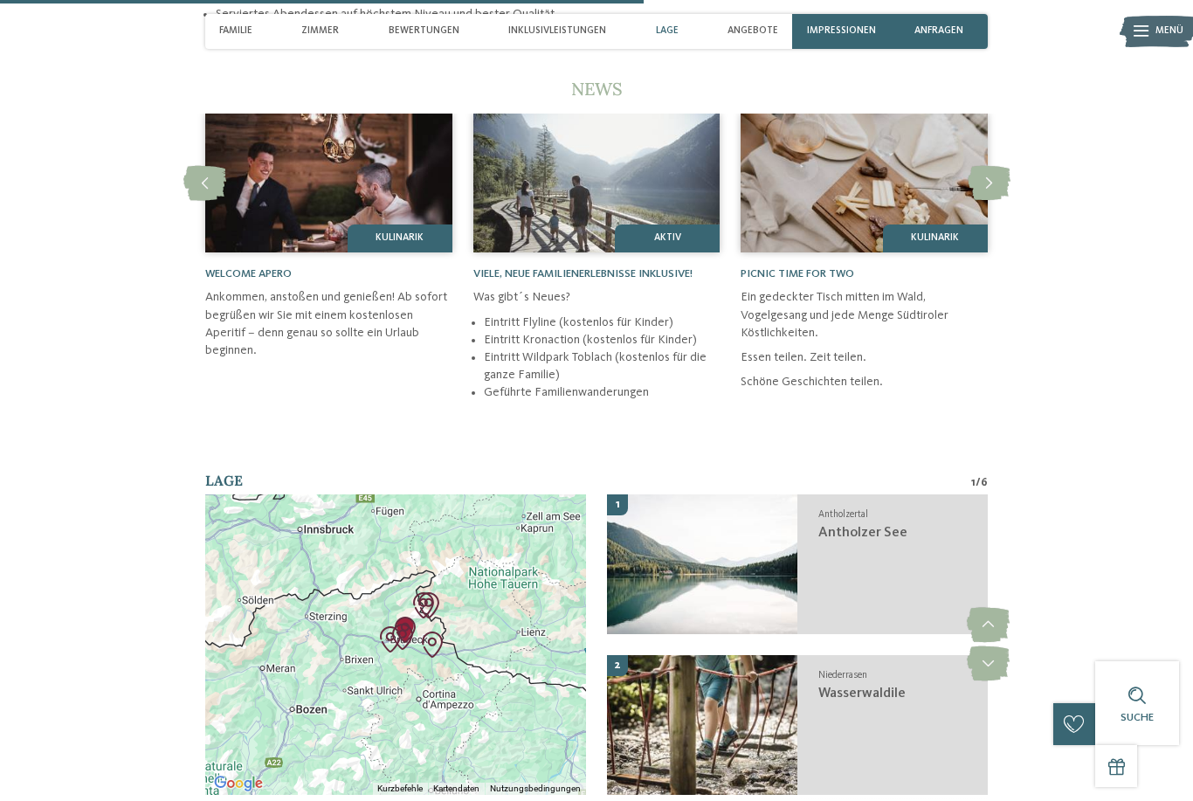
click at [756, 602] on img at bounding box center [702, 564] width 190 height 140
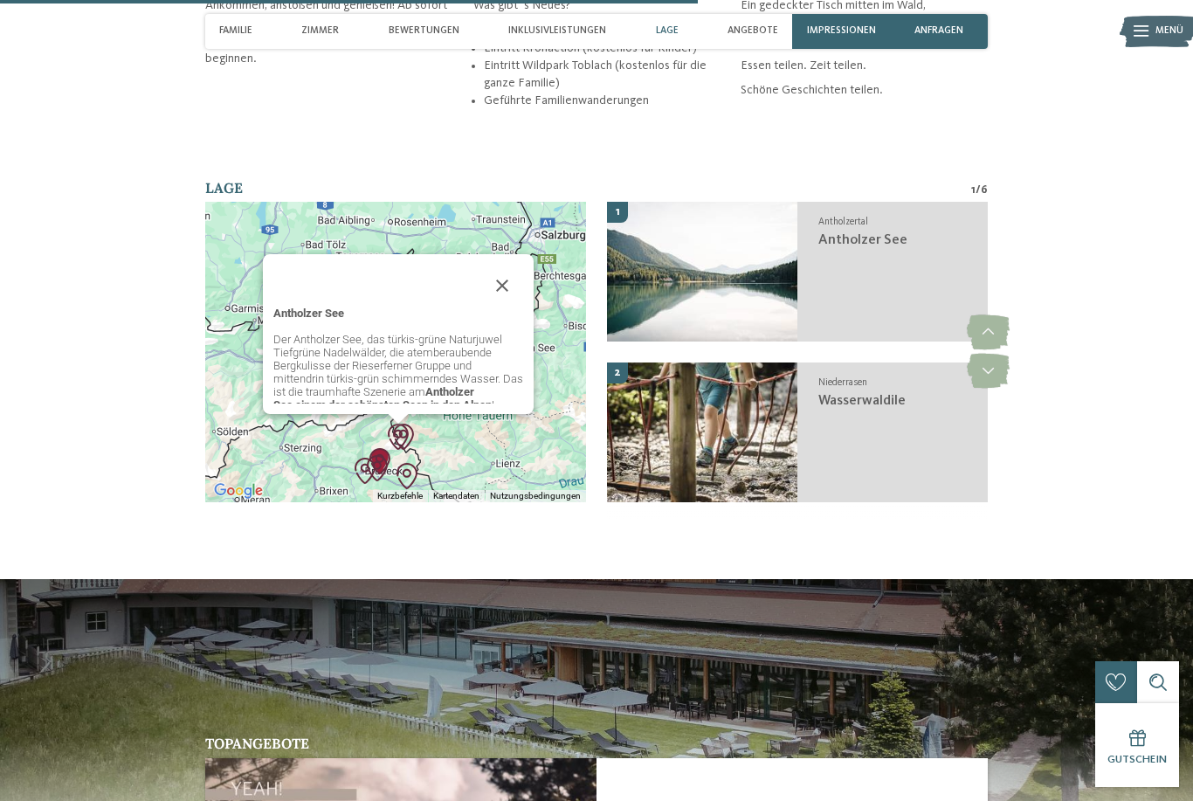
scroll to position [3377, 0]
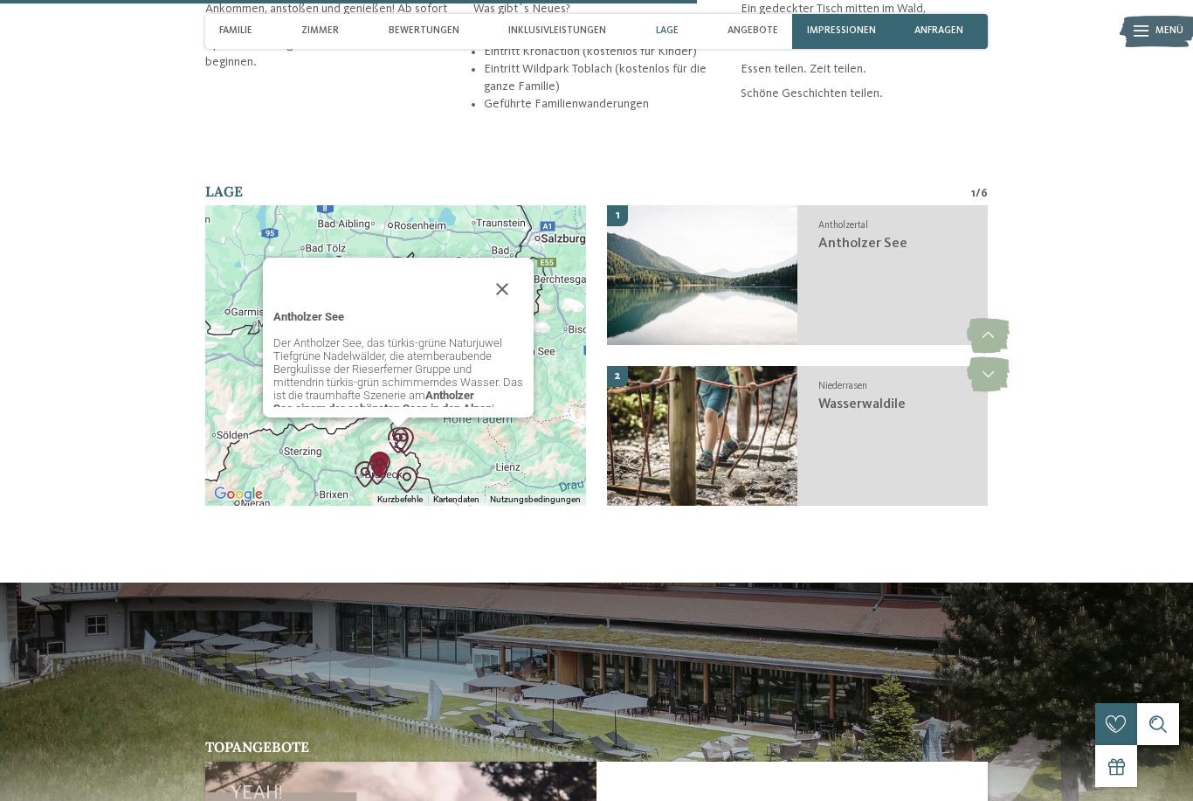
click at [512, 309] on button "Schließen" at bounding box center [502, 289] width 42 height 42
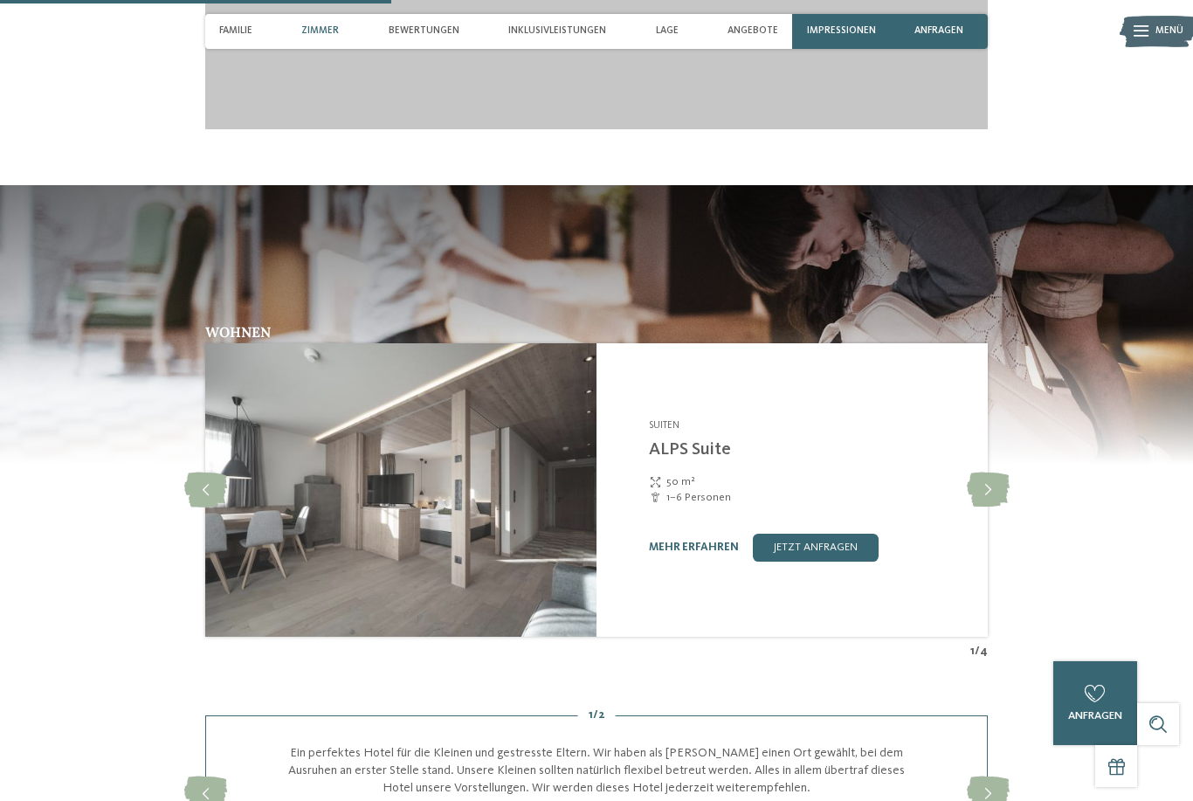
click at [442, 36] on span "Bewertungen" at bounding box center [424, 30] width 71 height 11
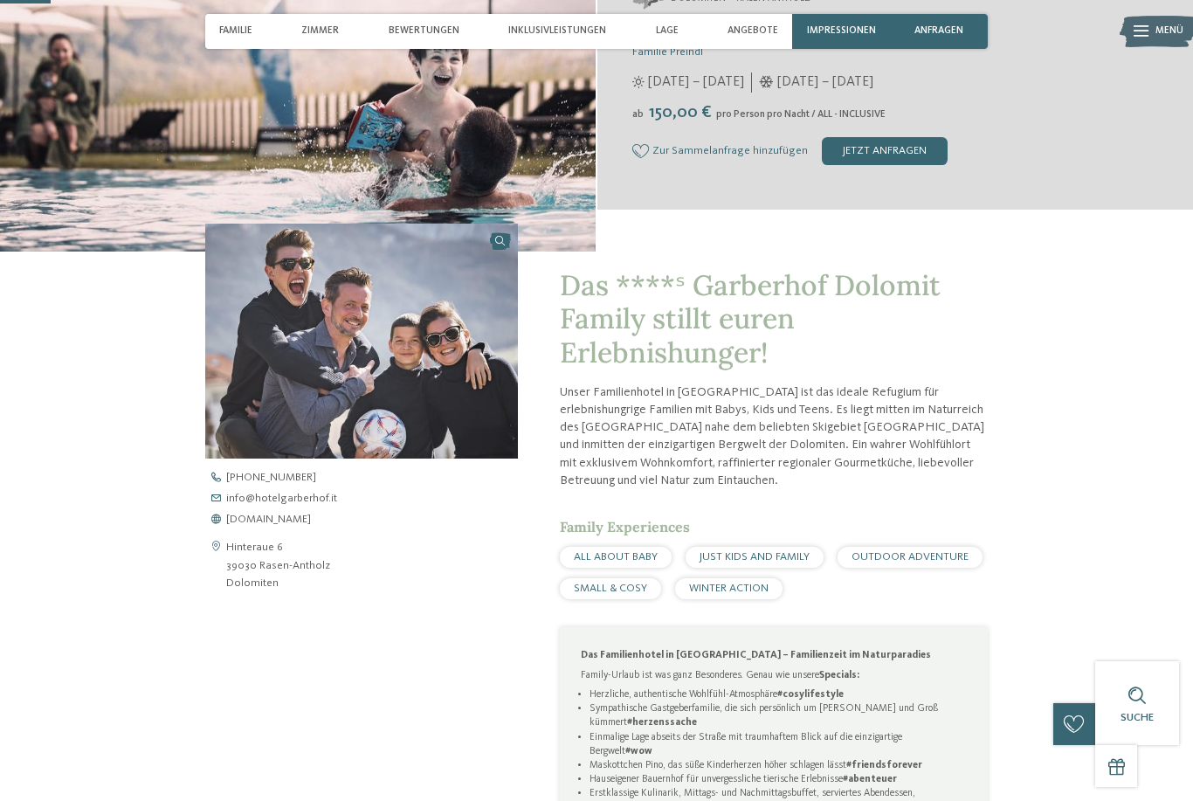
scroll to position [0, 0]
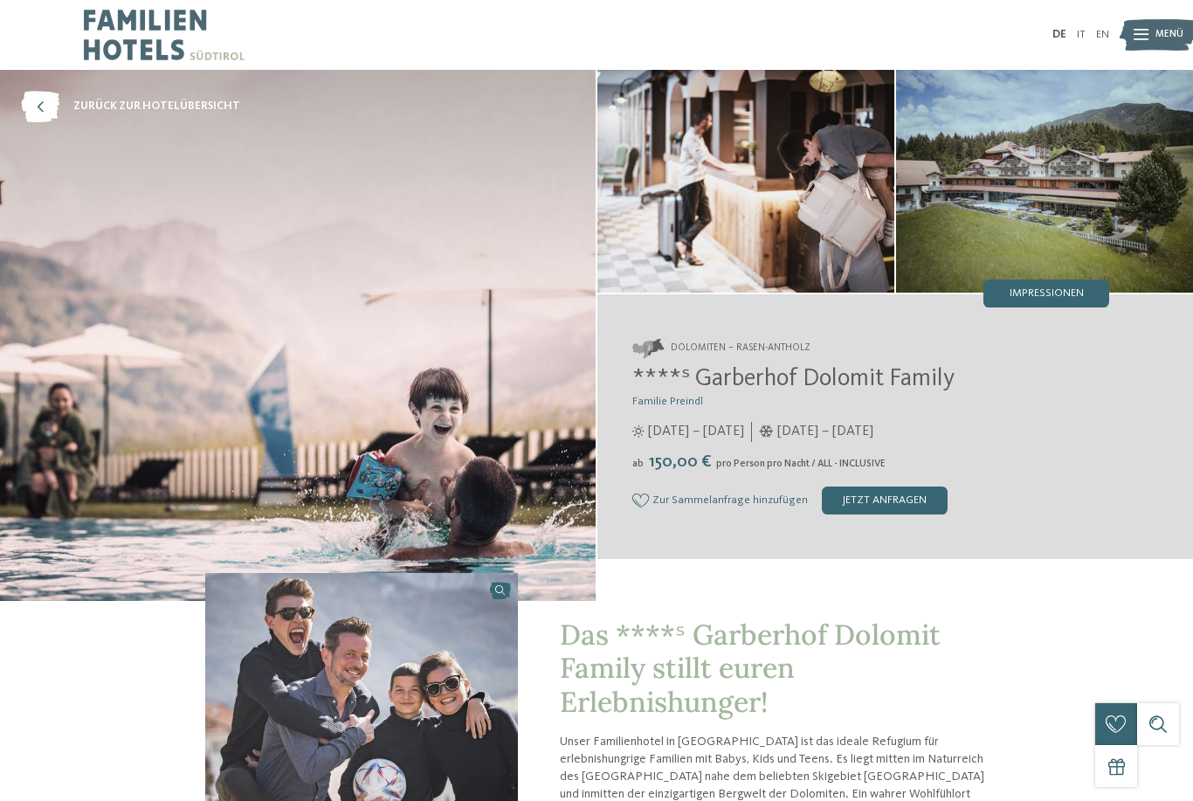
click at [1153, 23] on img at bounding box center [1157, 35] width 77 height 38
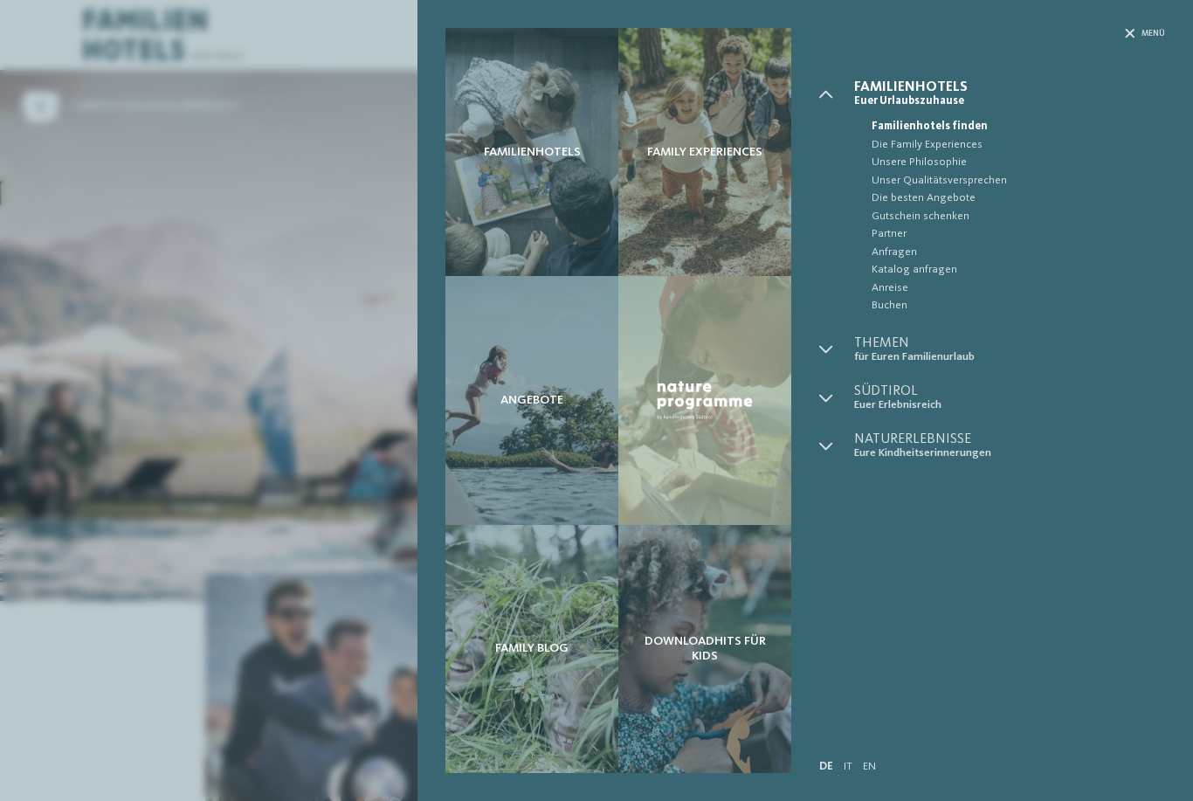
click at [961, 200] on span "Die besten Angebote" at bounding box center [1017, 197] width 293 height 17
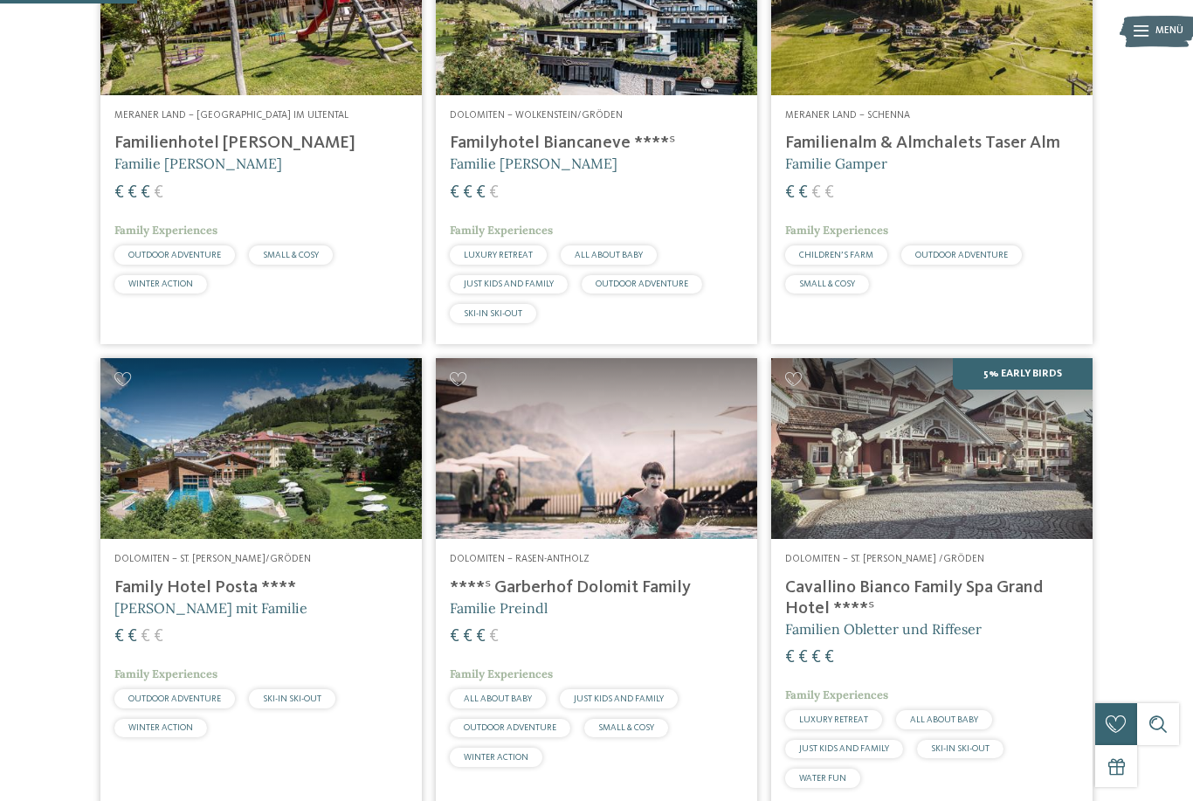
scroll to position [503, 0]
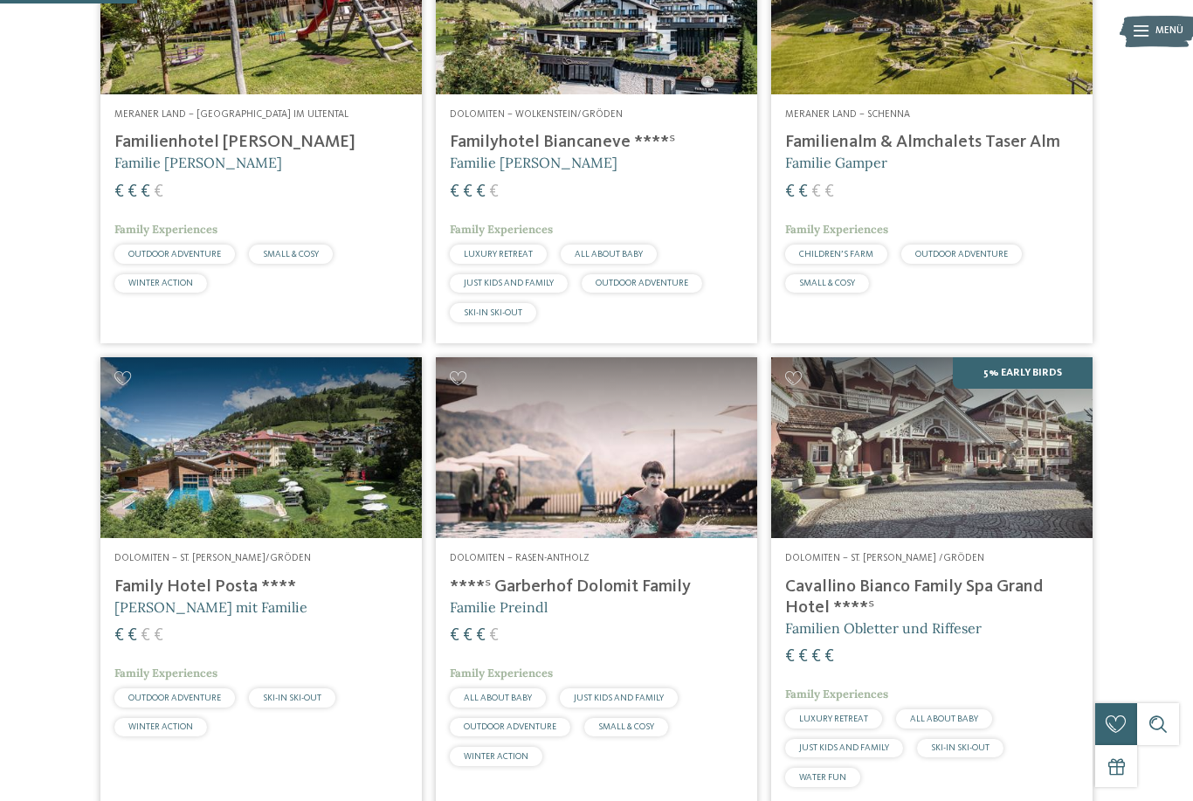
click at [659, 523] on img at bounding box center [596, 447] width 321 height 181
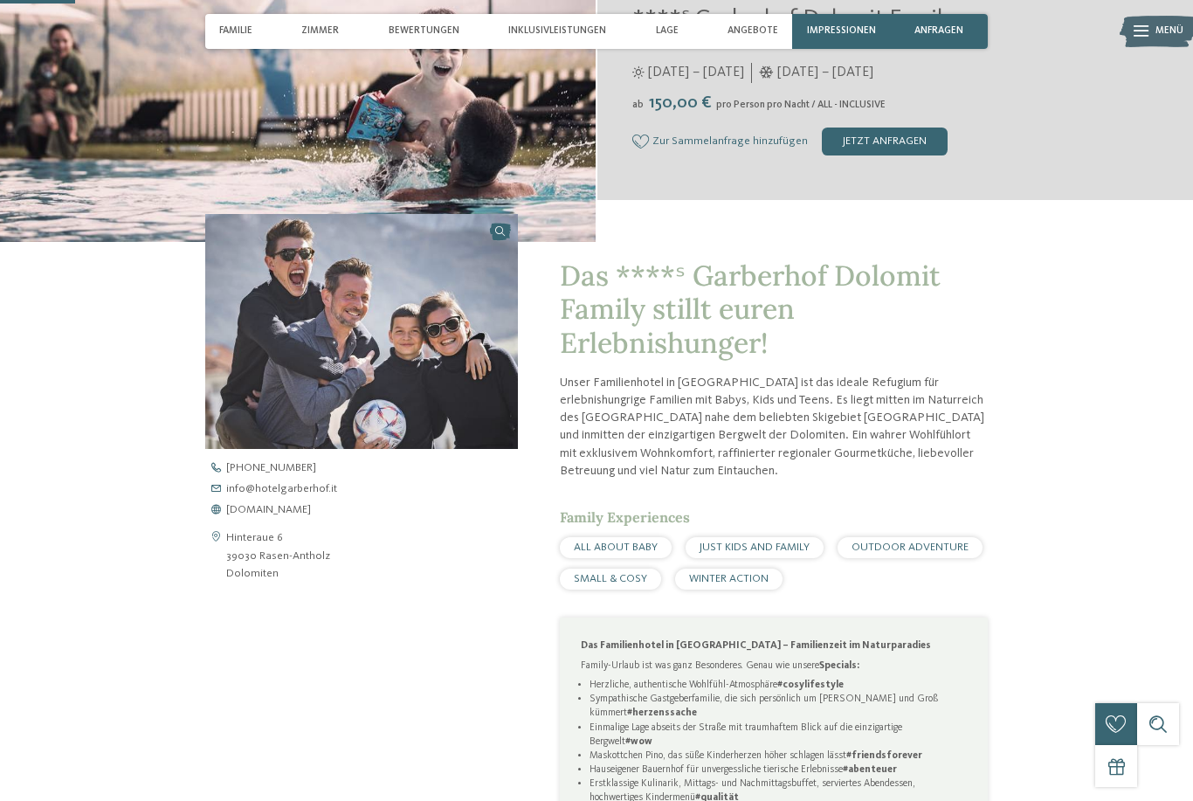
scroll to position [361, 0]
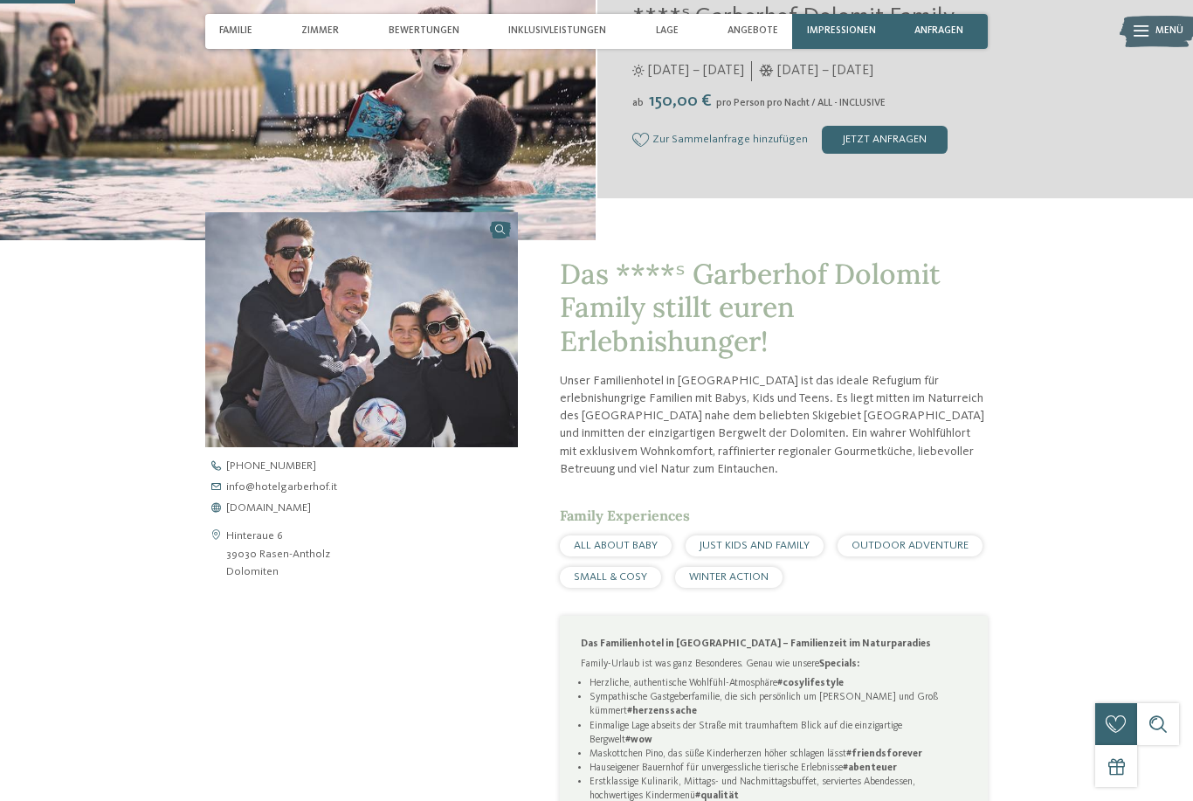
click at [311, 514] on span "[DOMAIN_NAME]" at bounding box center [268, 508] width 85 height 11
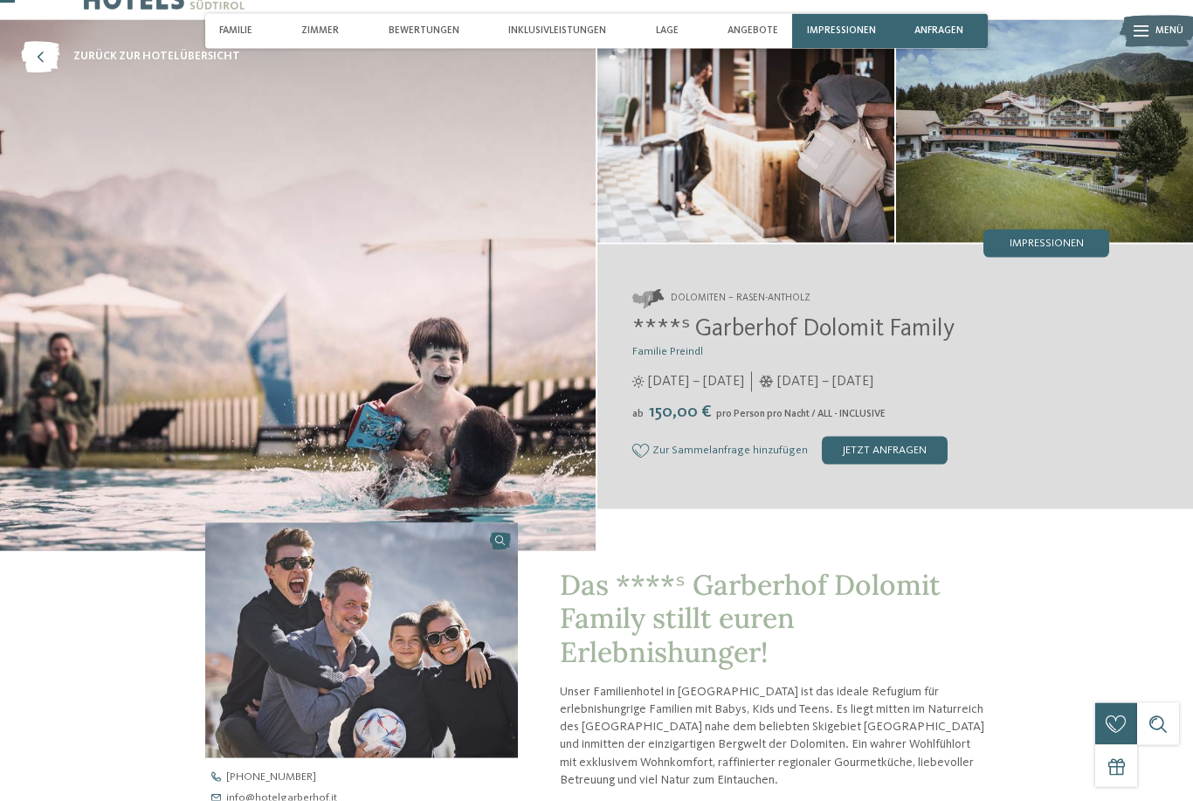
scroll to position [0, 0]
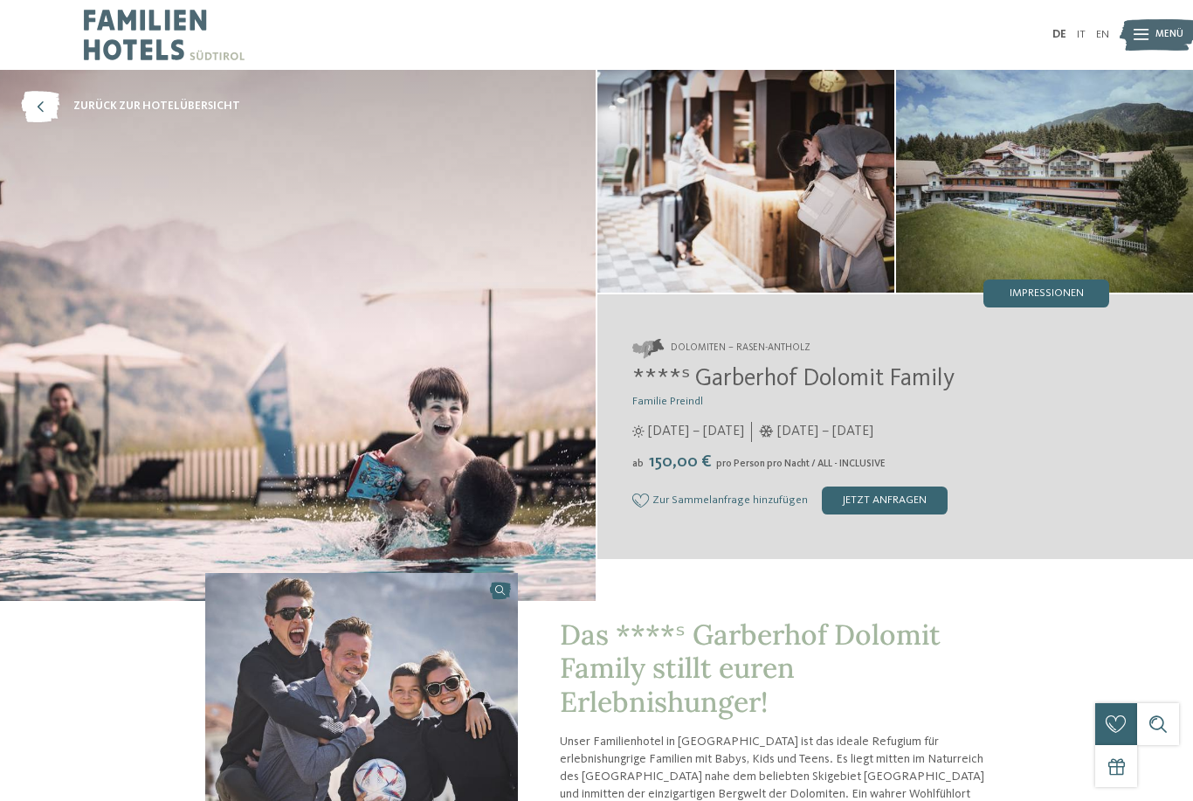
click at [231, 114] on link "zurück zur Hotelübersicht" at bounding box center [130, 106] width 219 height 31
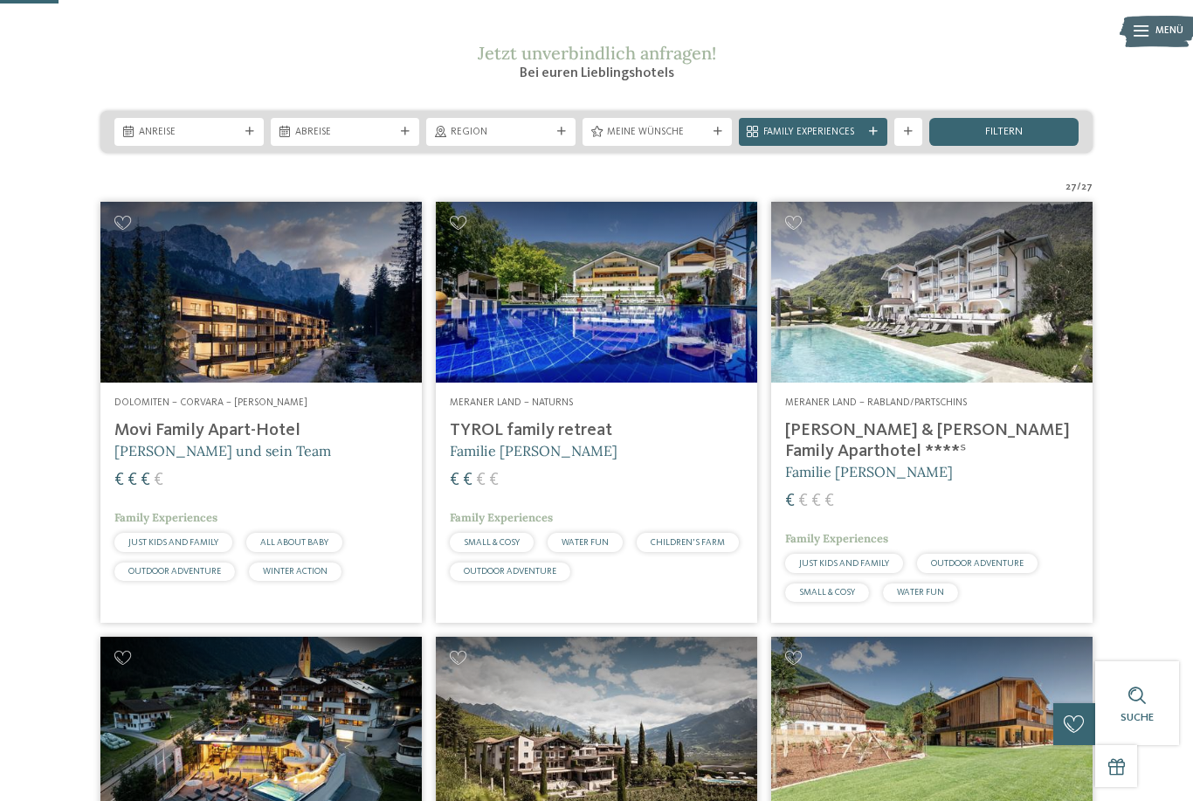
scroll to position [217, 0]
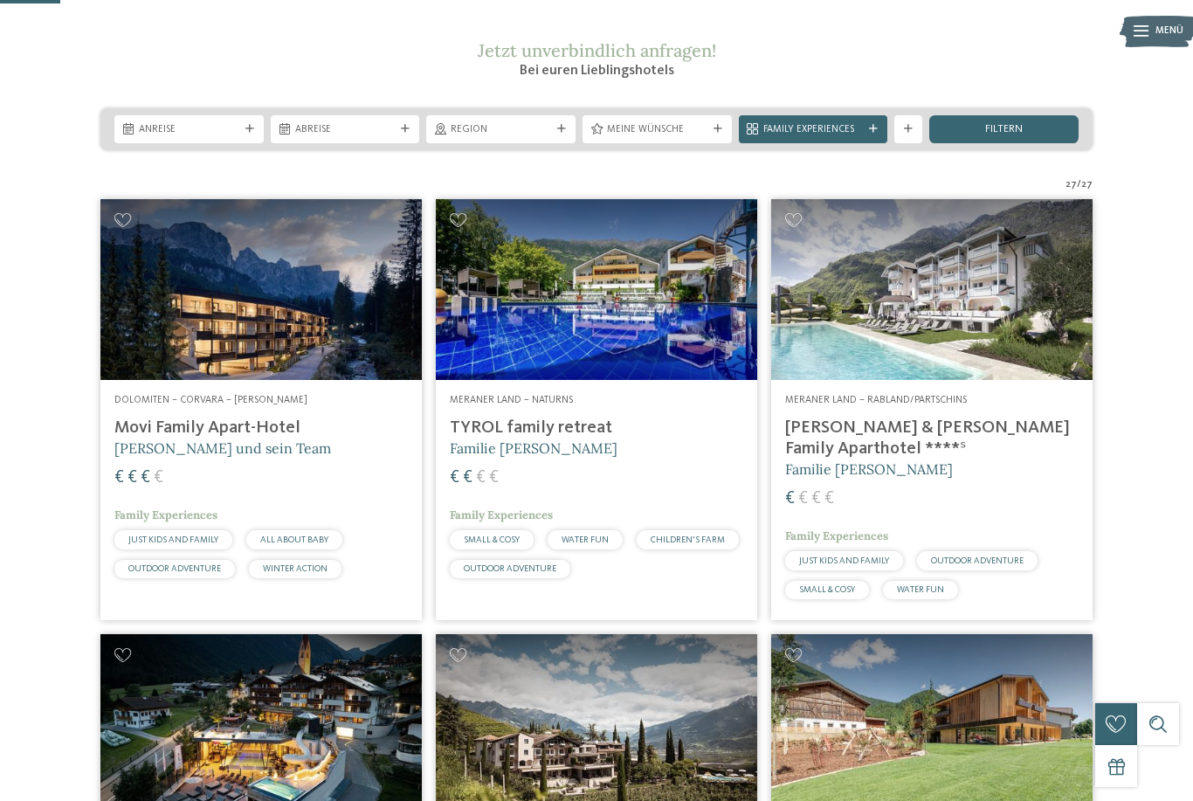
click at [1014, 342] on img at bounding box center [931, 289] width 321 height 181
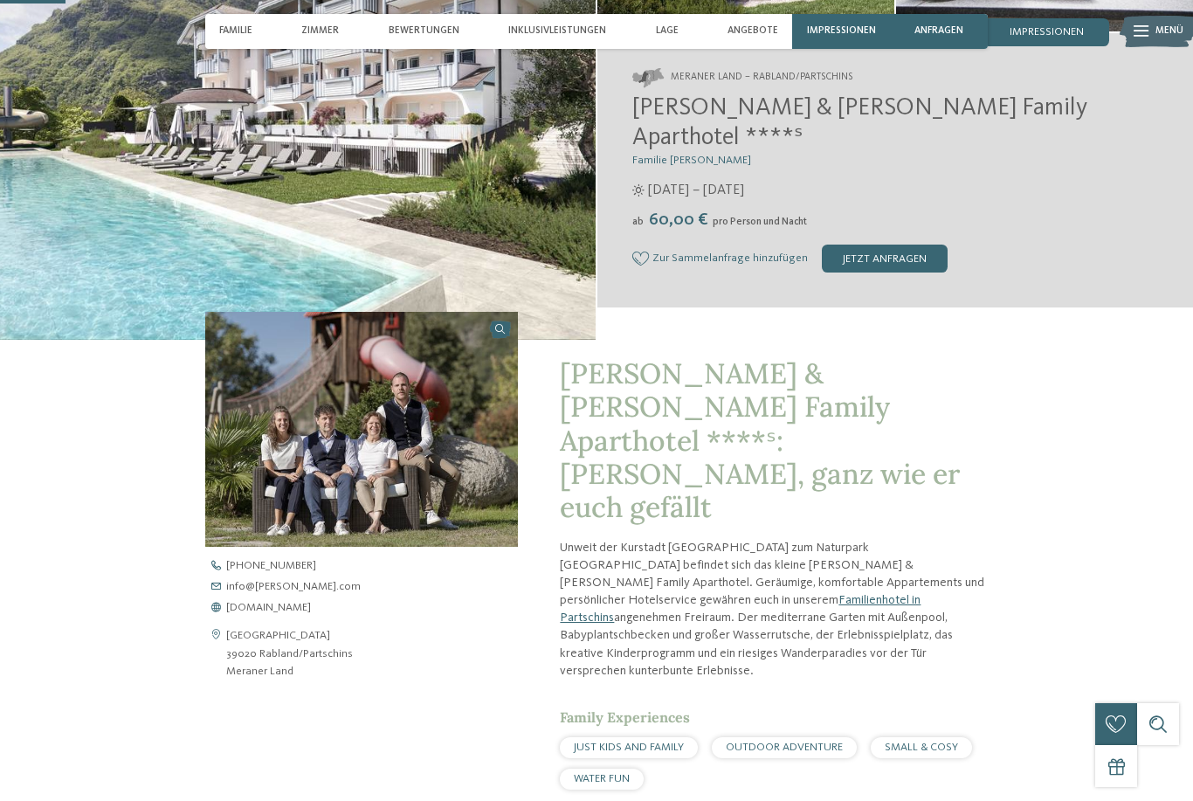
scroll to position [263, 0]
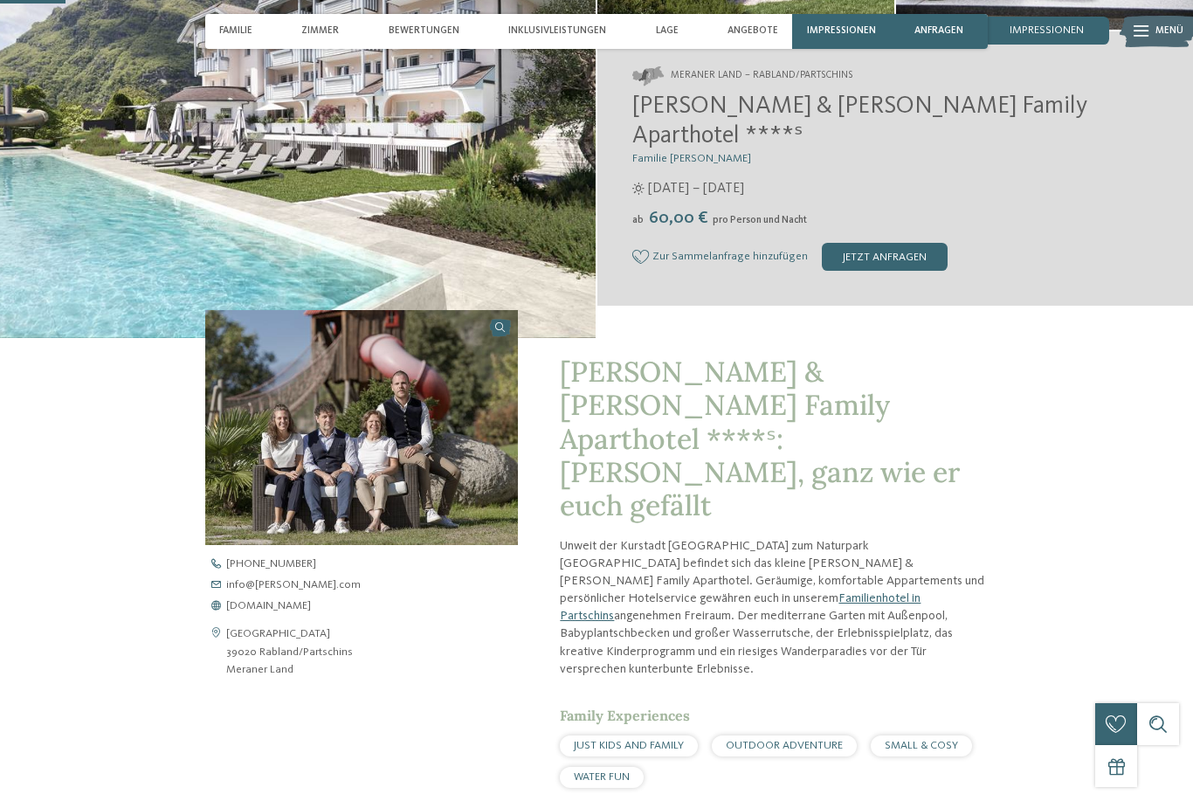
click at [334, 678] on address "[GEOGRAPHIC_DATA] 39020 Rabland/Partschins [GEOGRAPHIC_DATA]" at bounding box center [289, 651] width 127 height 53
click at [304, 612] on span "[DOMAIN_NAME]" at bounding box center [268, 606] width 85 height 11
